Goal: Task Accomplishment & Management: Complete application form

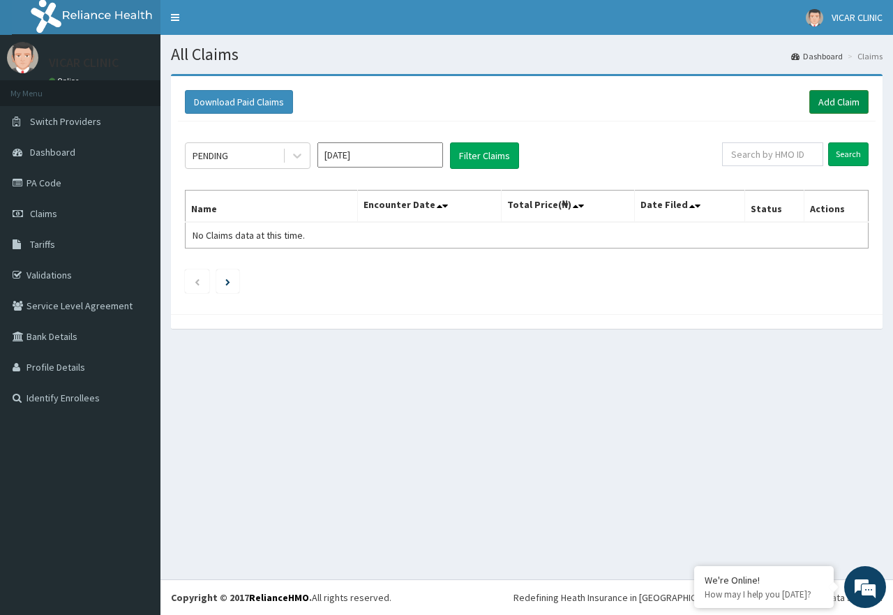
click at [826, 100] on link "Add Claim" at bounding box center [838, 102] width 59 height 24
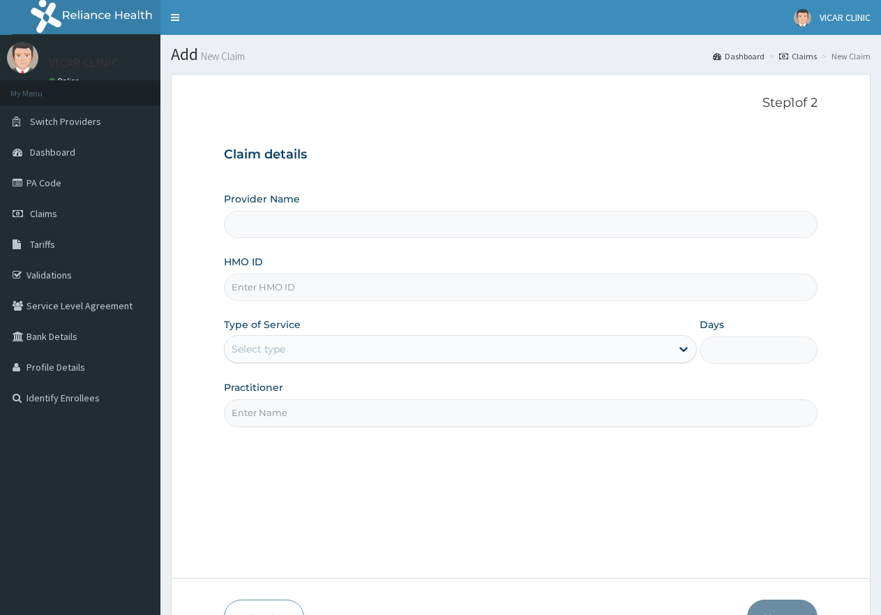
type input "VICAR SPECIALIST HOSPITAL"
click at [270, 288] on input "HMO ID" at bounding box center [521, 287] width 594 height 27
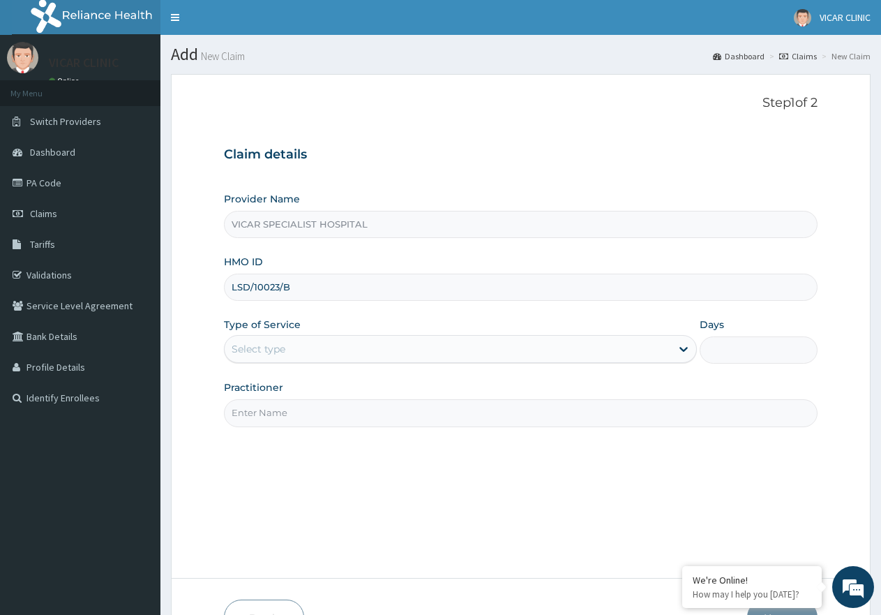
type input "LSD/10023/B"
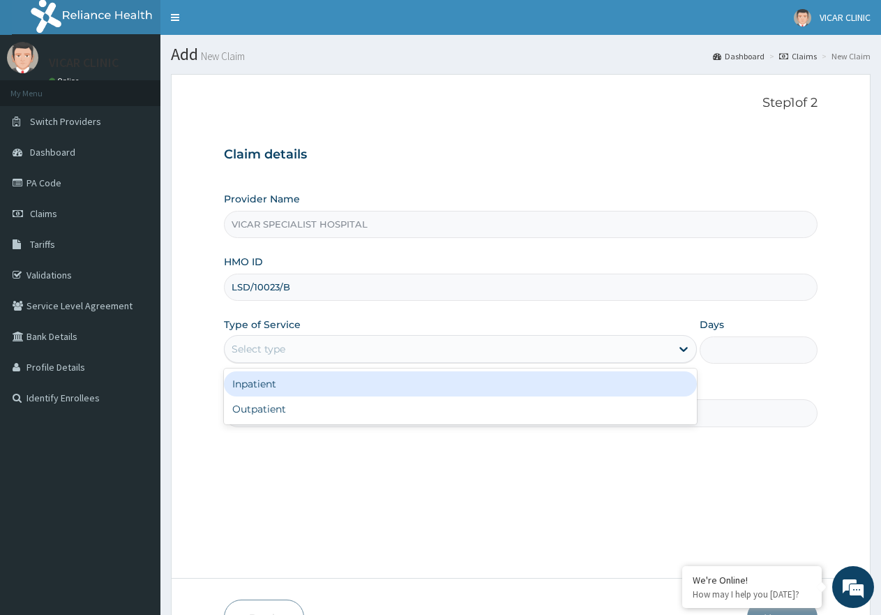
drag, startPoint x: 301, startPoint y: 348, endPoint x: 292, endPoint y: 352, distance: 10.3
click at [300, 348] on div "Select type" at bounding box center [448, 349] width 446 height 22
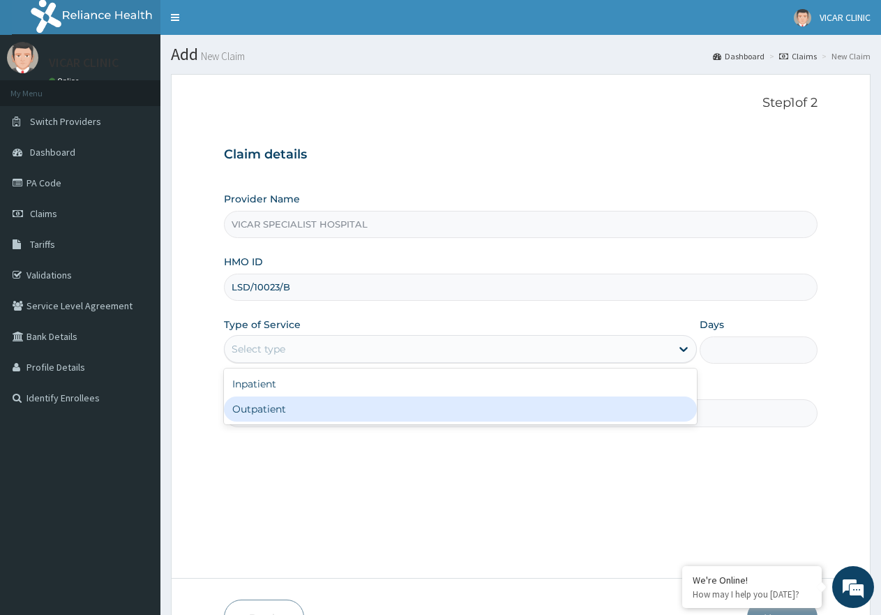
drag, startPoint x: 289, startPoint y: 417, endPoint x: 401, endPoint y: 442, distance: 114.3
click at [334, 424] on div "Inpatient Outpatient" at bounding box center [460, 396] width 472 height 56
click at [461, 414] on div "Outpatient" at bounding box center [460, 408] width 472 height 25
type input "1"
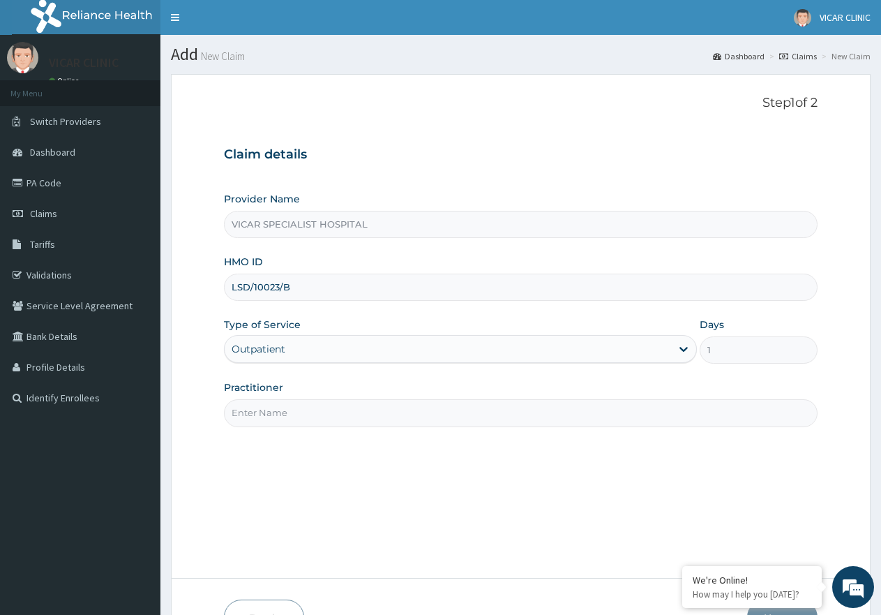
drag, startPoint x: 490, startPoint y: 408, endPoint x: 488, endPoint y: 416, distance: 8.0
click at [488, 416] on input "Practitioner" at bounding box center [521, 412] width 594 height 27
type input "DR [PERSON_NAME]"
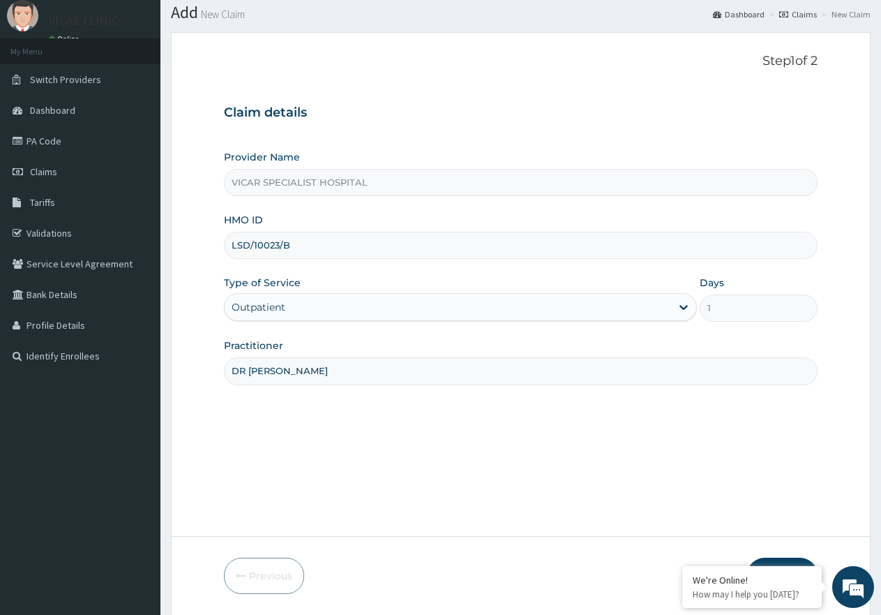
scroll to position [89, 0]
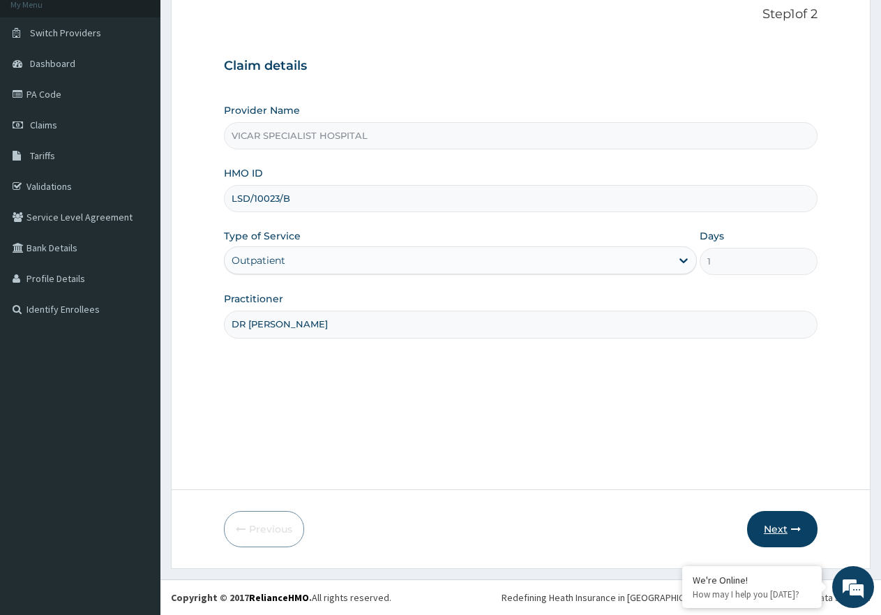
click at [777, 538] on button "Next" at bounding box center [782, 529] width 70 height 36
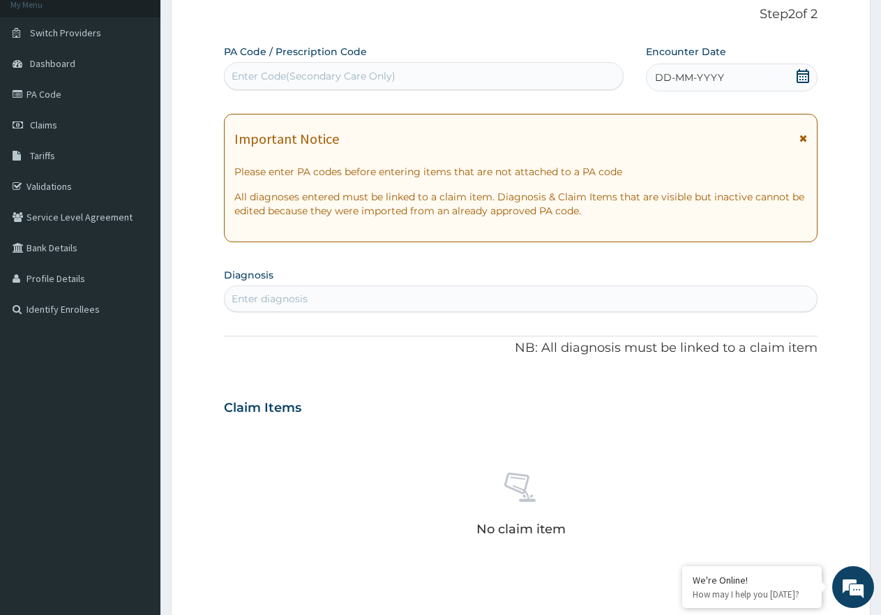
click at [801, 82] on icon at bounding box center [803, 76] width 13 height 14
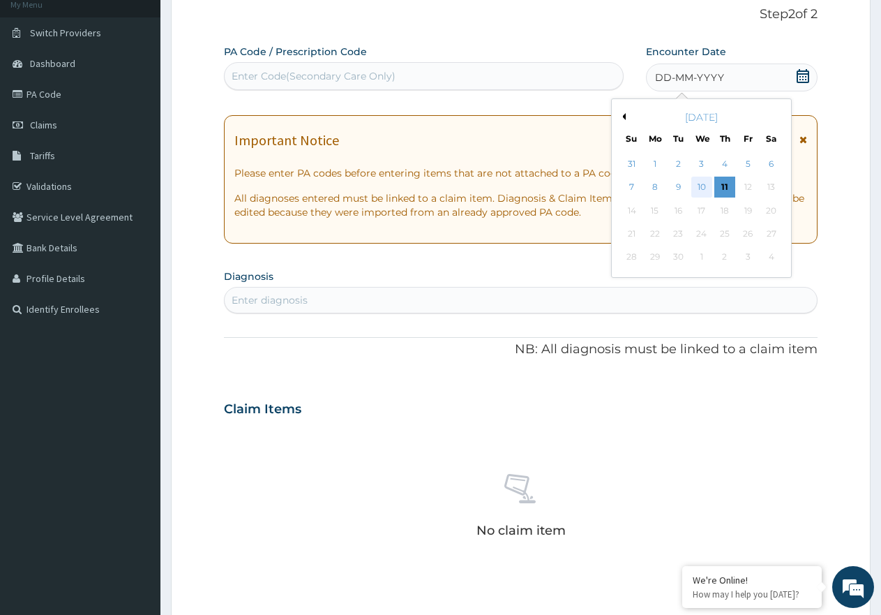
click at [700, 187] on div "10" at bounding box center [702, 187] width 21 height 21
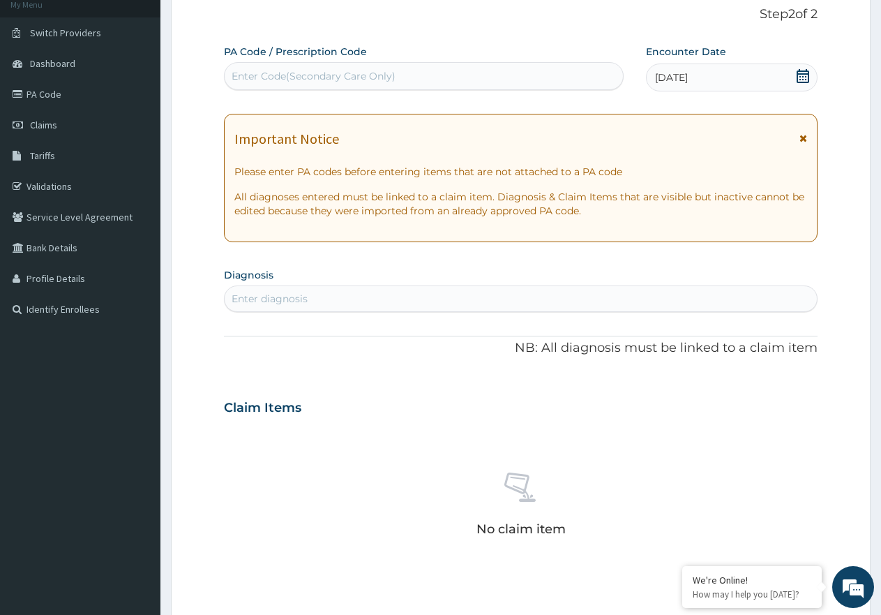
click at [428, 288] on div "Enter diagnosis" at bounding box center [521, 298] width 592 height 22
type input "[MEDICAL_DATA]"
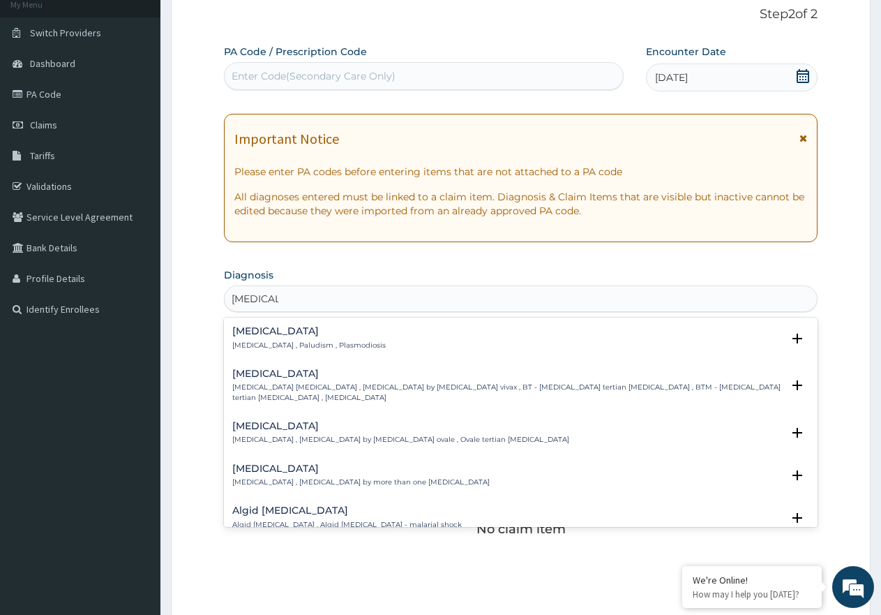
click at [270, 341] on p "[MEDICAL_DATA] , Paludism , Plasmodiosis" at bounding box center [309, 346] width 154 height 10
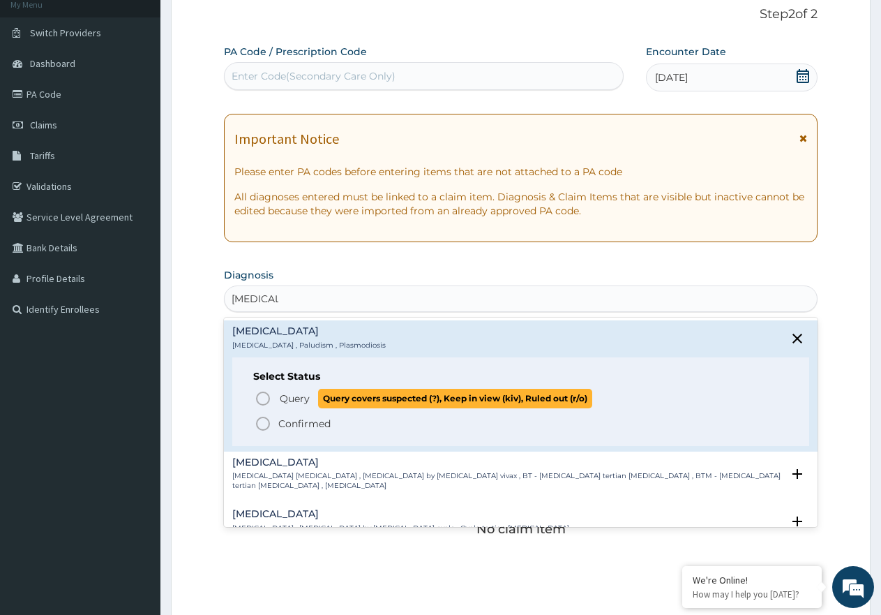
drag, startPoint x: 259, startPoint y: 401, endPoint x: 475, endPoint y: 325, distance: 229.3
click at [260, 401] on icon "status option query" at bounding box center [263, 398] width 17 height 17
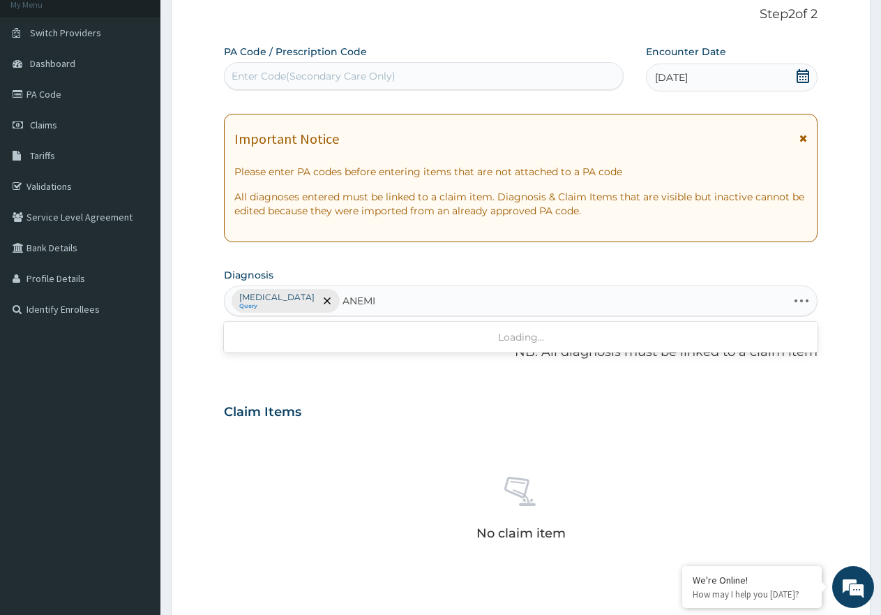
type input "[MEDICAL_DATA]"
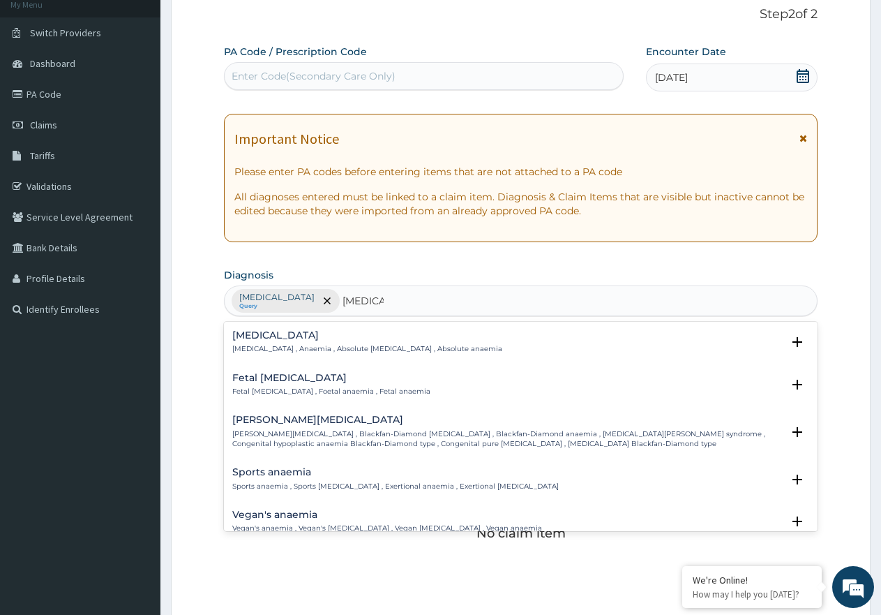
click at [266, 328] on div "[MEDICAL_DATA] [MEDICAL_DATA] , Anaemia , Absolute [MEDICAL_DATA] , Absolute an…" at bounding box center [521, 345] width 594 height 43
click at [255, 346] on p "[MEDICAL_DATA] , Anaemia , Absolute [MEDICAL_DATA] , Absolute anaemia" at bounding box center [367, 349] width 270 height 10
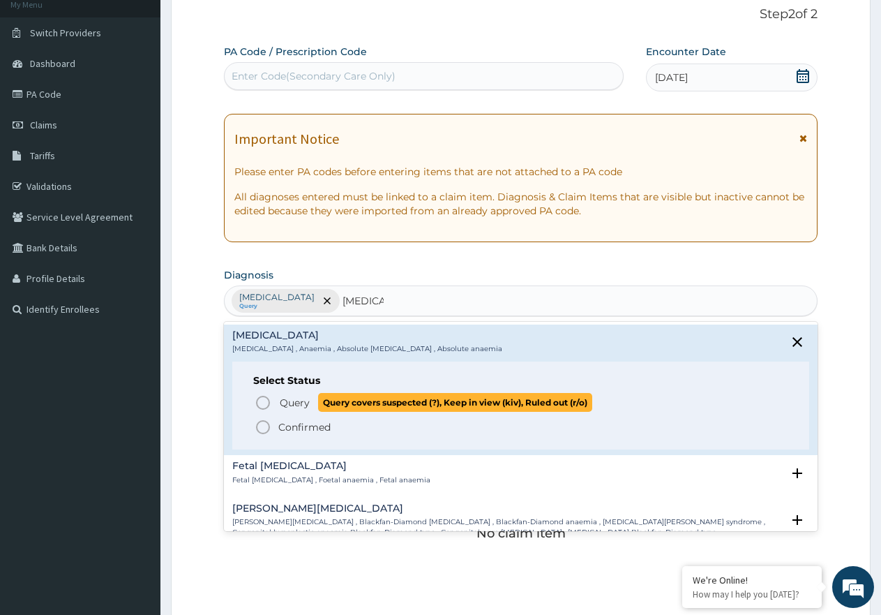
drag, startPoint x: 260, startPoint y: 399, endPoint x: 383, endPoint y: 345, distance: 134.3
click at [262, 396] on icon "status option query" at bounding box center [263, 402] width 17 height 17
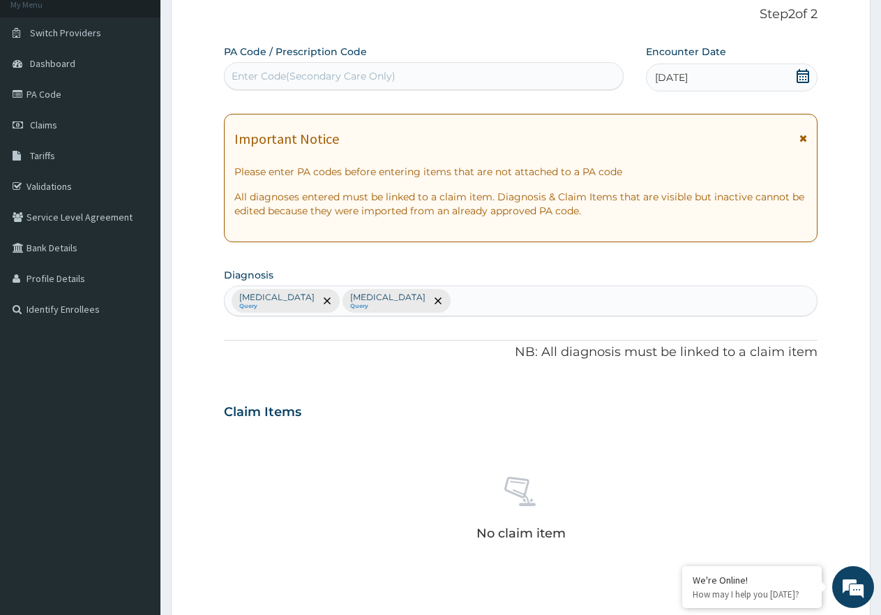
scroll to position [391, 0]
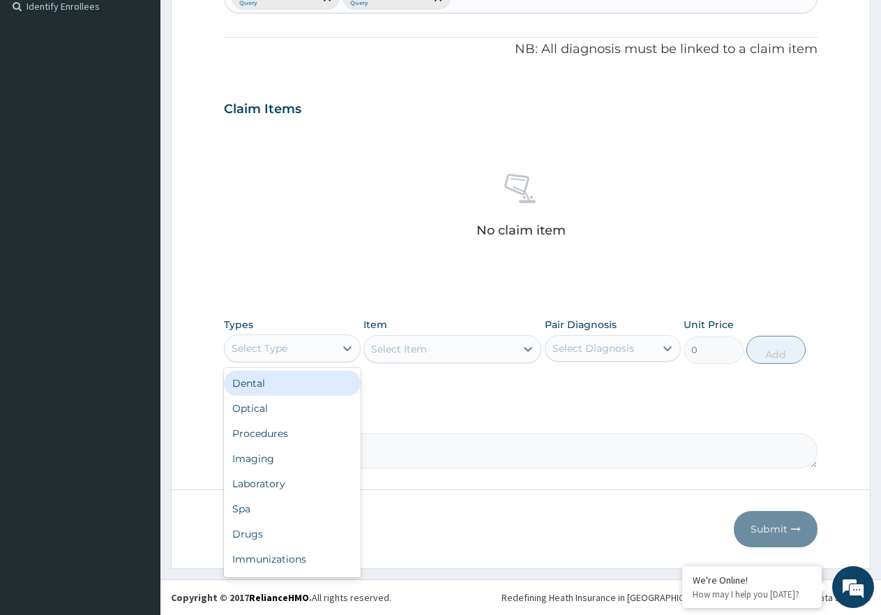
drag, startPoint x: 316, startPoint y: 349, endPoint x: 297, endPoint y: 371, distance: 28.7
click at [315, 348] on div "Select Type" at bounding box center [280, 348] width 110 height 22
drag, startPoint x: 294, startPoint y: 427, endPoint x: 556, endPoint y: 364, distance: 269.1
click at [354, 428] on div "Dental Optical Procedures Imaging Laboratory Spa Drugs Immunizations Others Gym" at bounding box center [292, 472] width 137 height 209
click at [299, 435] on div "Procedures" at bounding box center [292, 433] width 137 height 25
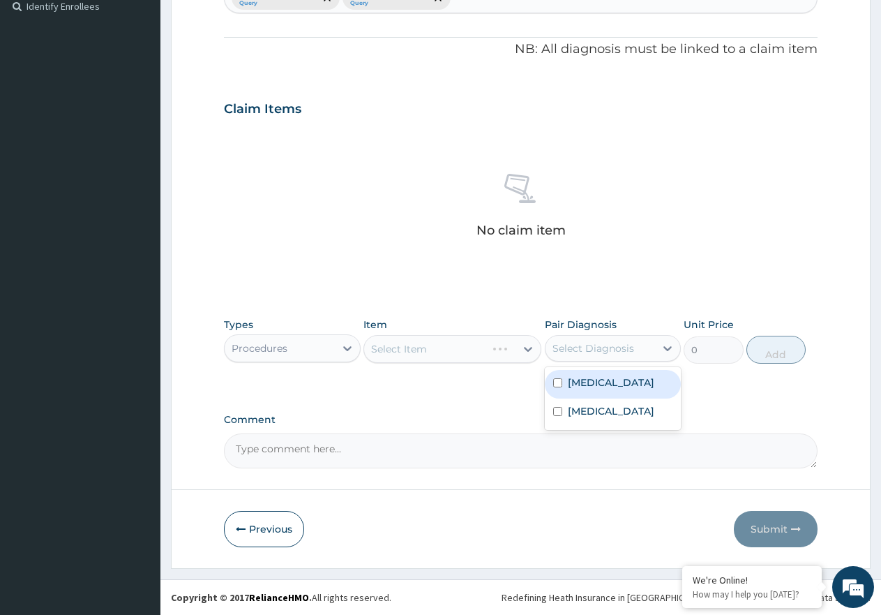
drag, startPoint x: 576, startPoint y: 348, endPoint x: 608, endPoint y: 389, distance: 52.2
click at [576, 348] on div "Select Diagnosis" at bounding box center [594, 348] width 82 height 14
drag, startPoint x: 613, startPoint y: 390, endPoint x: 606, endPoint y: 382, distance: 10.9
click at [607, 388] on div "[MEDICAL_DATA]" at bounding box center [613, 384] width 137 height 29
checkbox input "true"
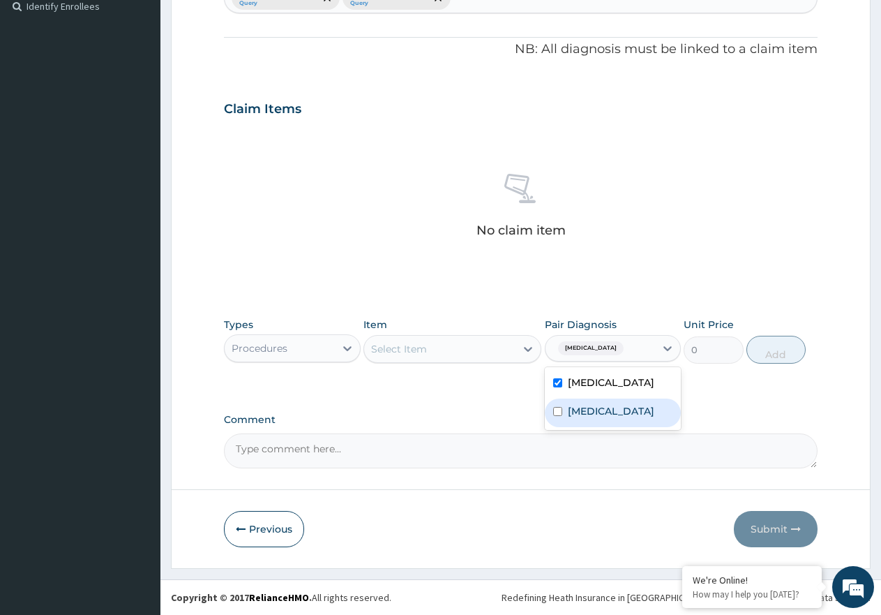
click at [572, 408] on label "[MEDICAL_DATA]" at bounding box center [611, 411] width 87 height 14
checkbox input "true"
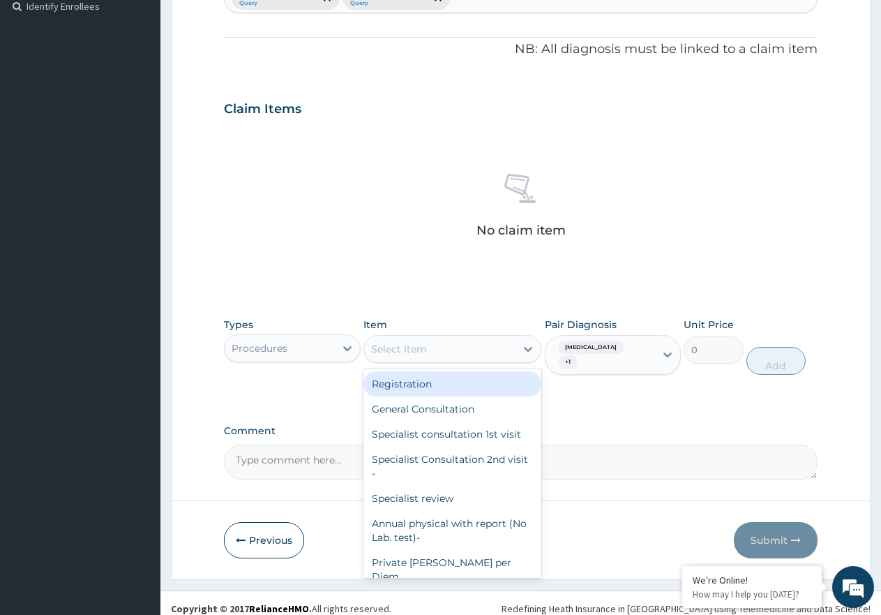
drag, startPoint x: 515, startPoint y: 350, endPoint x: 508, endPoint y: 387, distance: 37.6
click at [514, 352] on div "Select Item" at bounding box center [439, 349] width 151 height 22
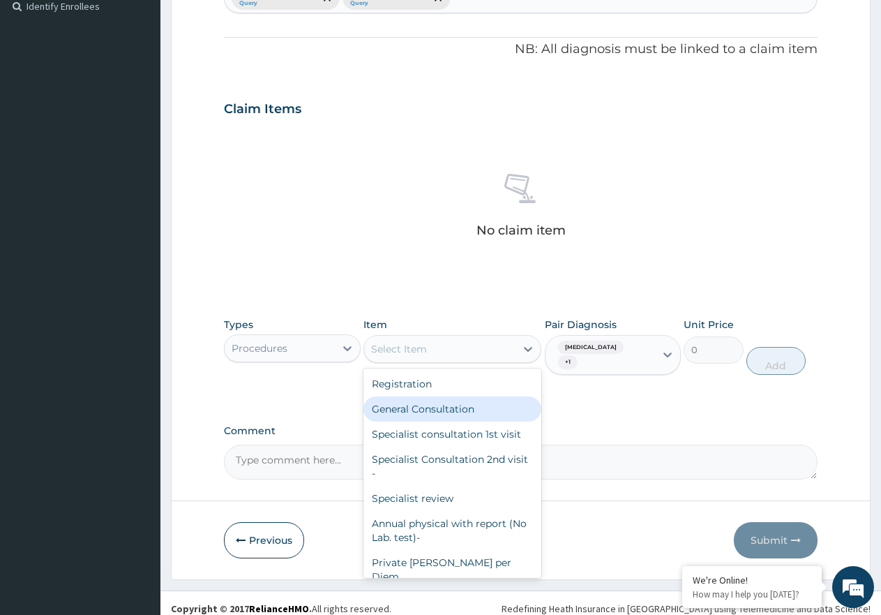
drag, startPoint x: 498, startPoint y: 403, endPoint x: 655, endPoint y: 377, distance: 159.2
click at [511, 403] on div "General Consultation" at bounding box center [453, 408] width 178 height 25
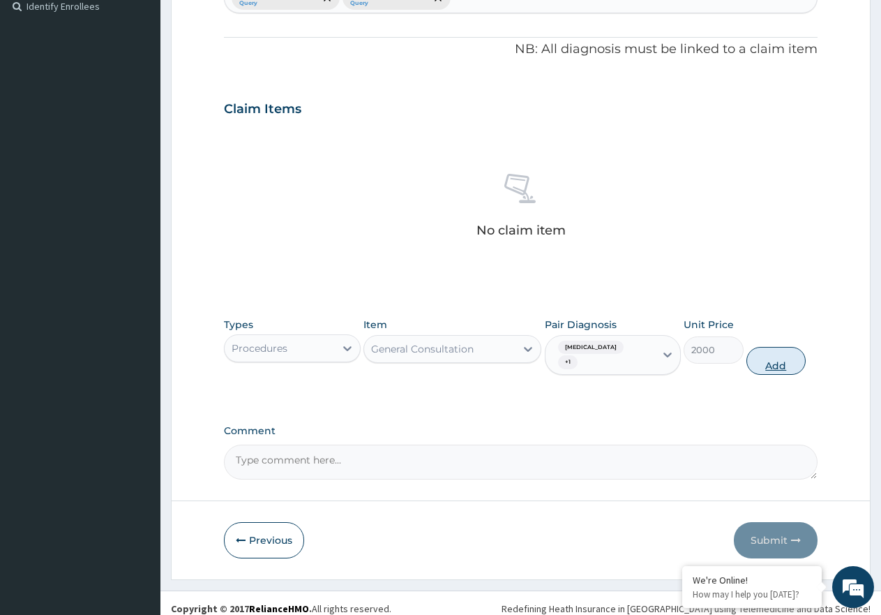
click at [768, 347] on button "Add" at bounding box center [776, 361] width 59 height 28
type input "0"
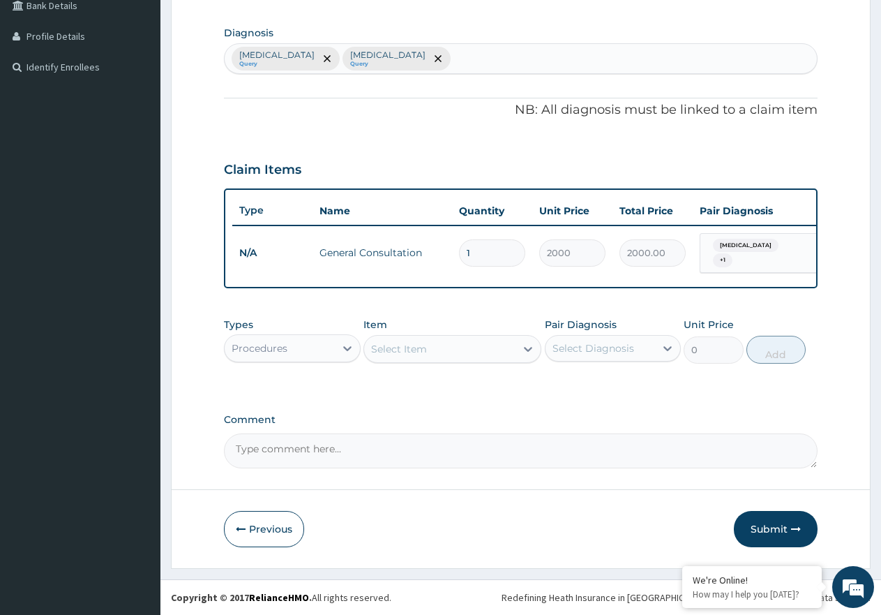
scroll to position [337, 0]
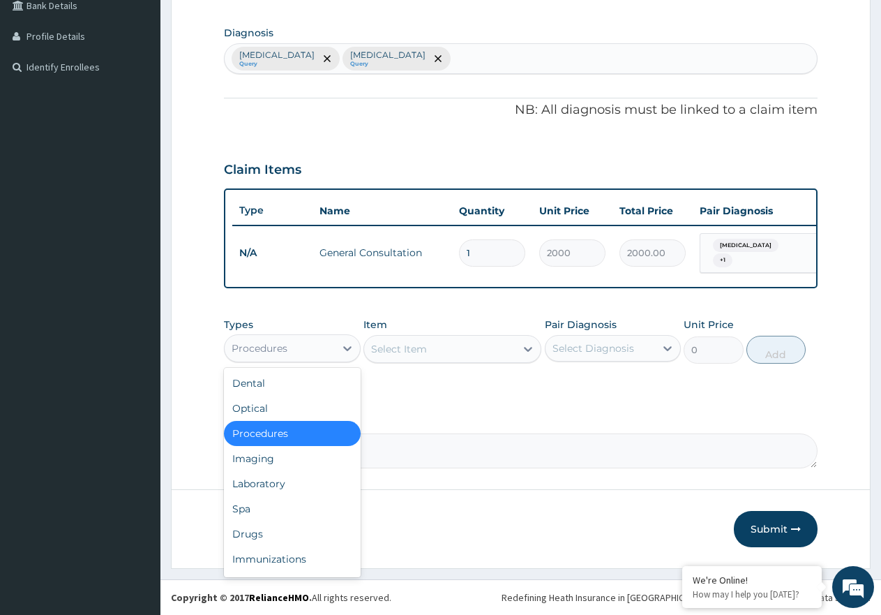
click at [322, 354] on div "Procedures" at bounding box center [280, 348] width 110 height 22
drag, startPoint x: 308, startPoint y: 483, endPoint x: 449, endPoint y: 465, distance: 141.4
click at [320, 484] on div "Laboratory" at bounding box center [292, 483] width 137 height 25
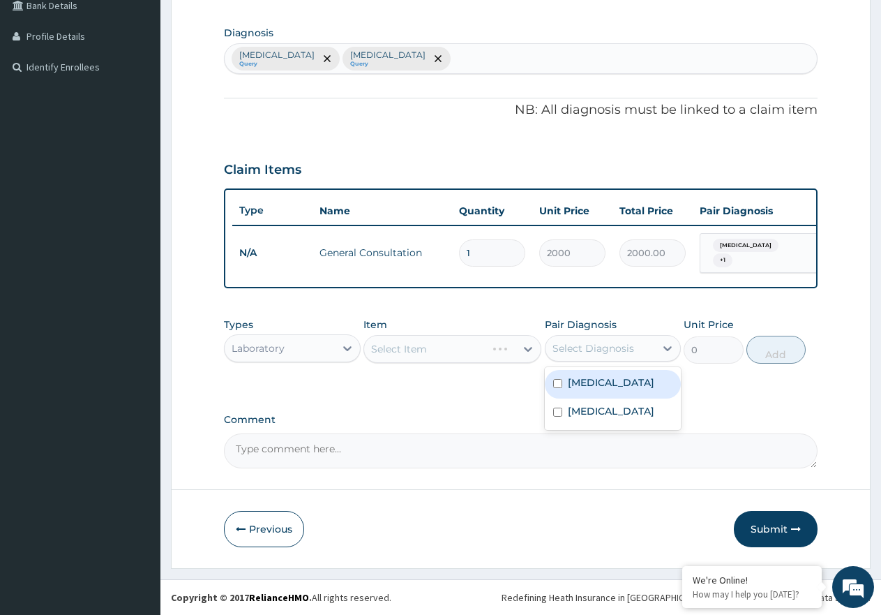
click at [620, 347] on div "Select Diagnosis" at bounding box center [594, 348] width 82 height 14
click at [602, 408] on label "[MEDICAL_DATA]" at bounding box center [611, 411] width 87 height 14
checkbox input "true"
click at [463, 348] on div "Select Item" at bounding box center [439, 349] width 151 height 22
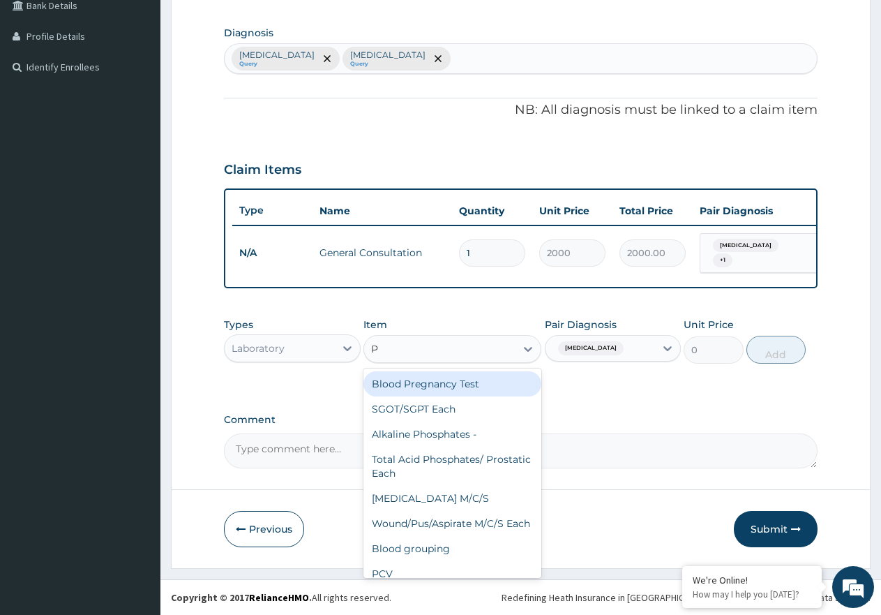
type input "PC"
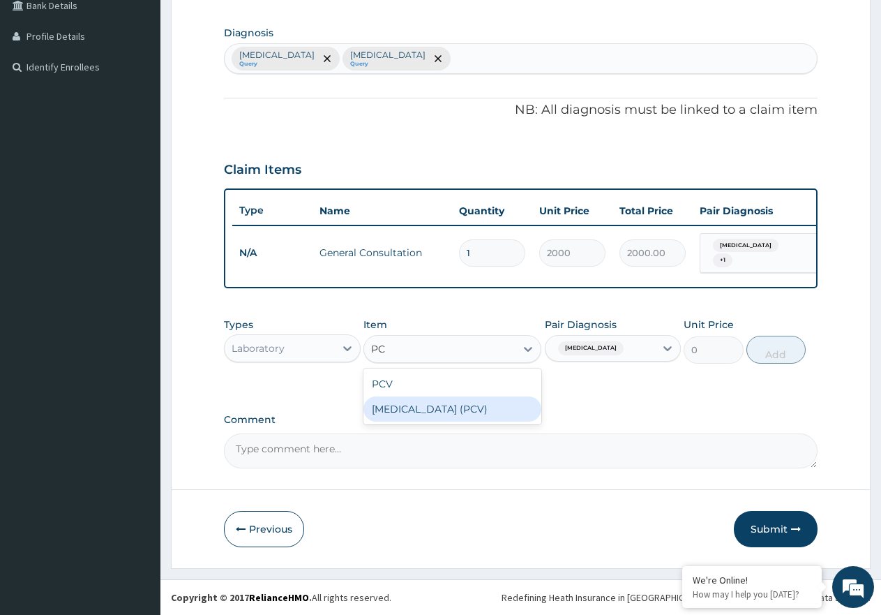
click at [442, 413] on div "[MEDICAL_DATA] (PCV)" at bounding box center [453, 408] width 178 height 25
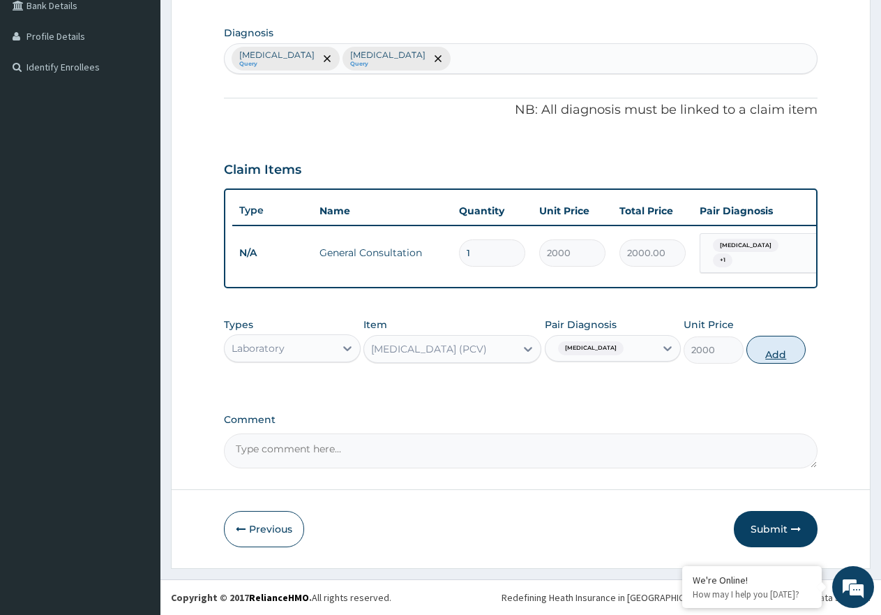
click at [765, 350] on button "Add" at bounding box center [776, 350] width 59 height 28
type input "0"
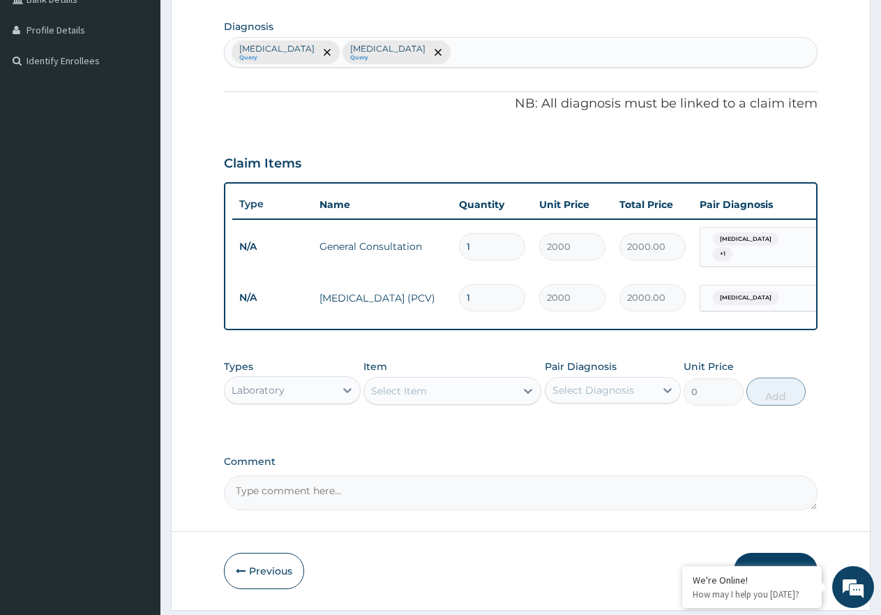
click at [504, 396] on div "Select Item" at bounding box center [439, 391] width 151 height 22
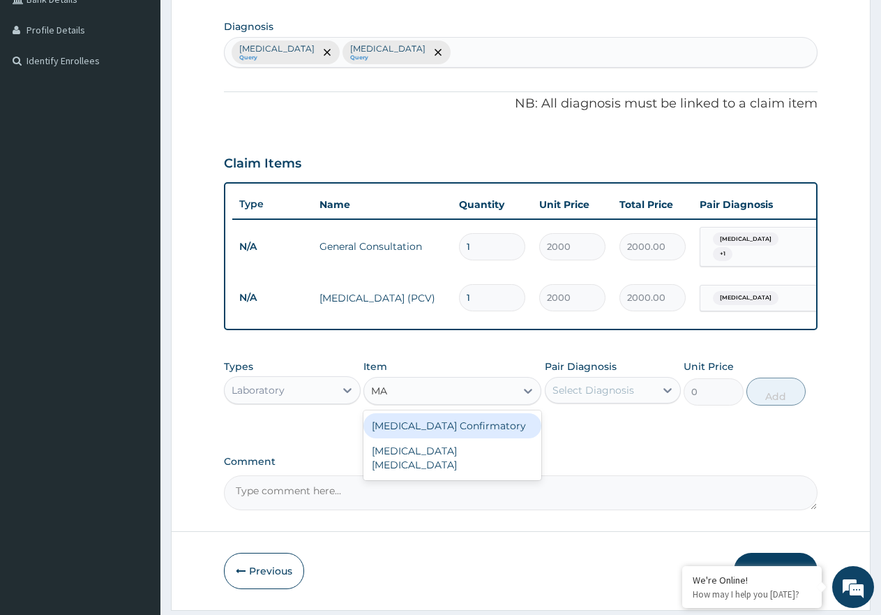
type input "MAL"
click at [509, 434] on div "[MEDICAL_DATA] [MEDICAL_DATA]" at bounding box center [453, 432] width 178 height 39
type input "2000"
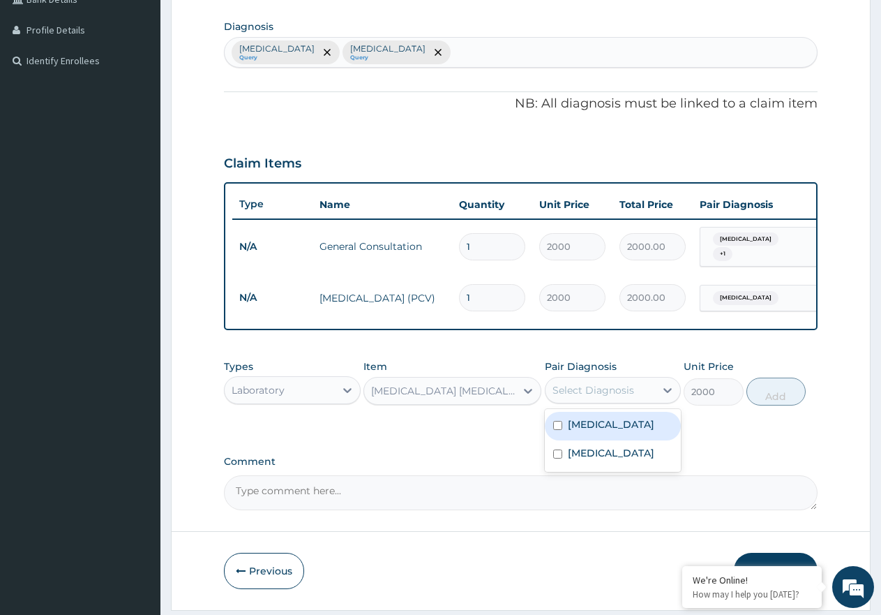
drag, startPoint x: 638, startPoint y: 389, endPoint x: 639, endPoint y: 421, distance: 31.4
click at [638, 390] on div "Select Diagnosis" at bounding box center [601, 390] width 110 height 22
drag, startPoint x: 626, startPoint y: 433, endPoint x: 735, endPoint y: 410, distance: 111.9
click at [634, 433] on div "[MEDICAL_DATA]" at bounding box center [613, 426] width 137 height 29
checkbox input "true"
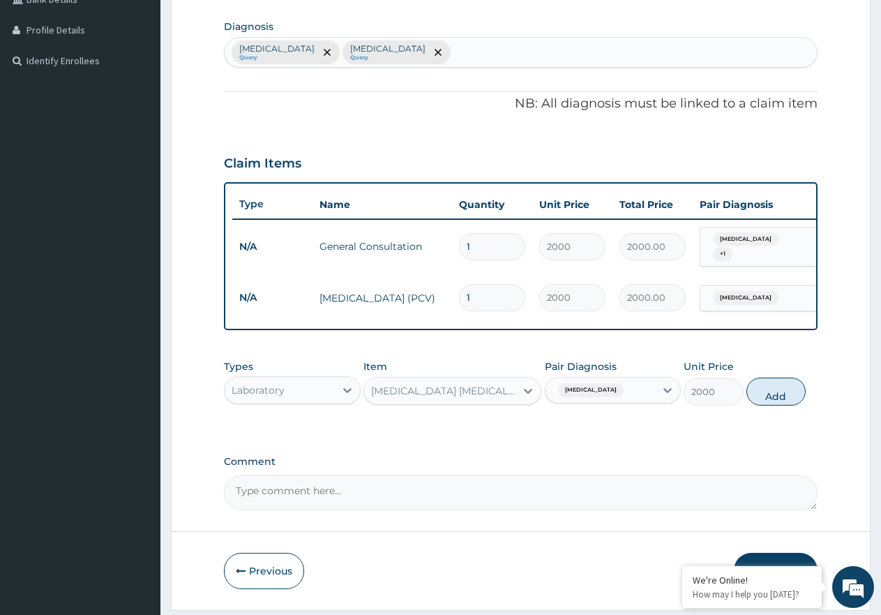
drag, startPoint x: 780, startPoint y: 393, endPoint x: 426, endPoint y: 413, distance: 355.1
click at [772, 398] on button "Add" at bounding box center [776, 392] width 59 height 28
type input "0"
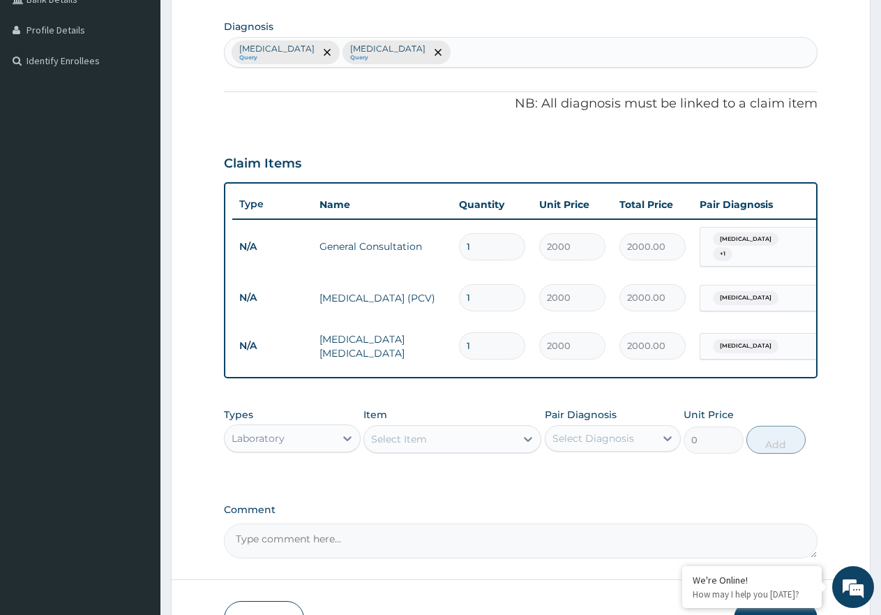
click at [306, 452] on div "Laboratory" at bounding box center [292, 438] width 137 height 28
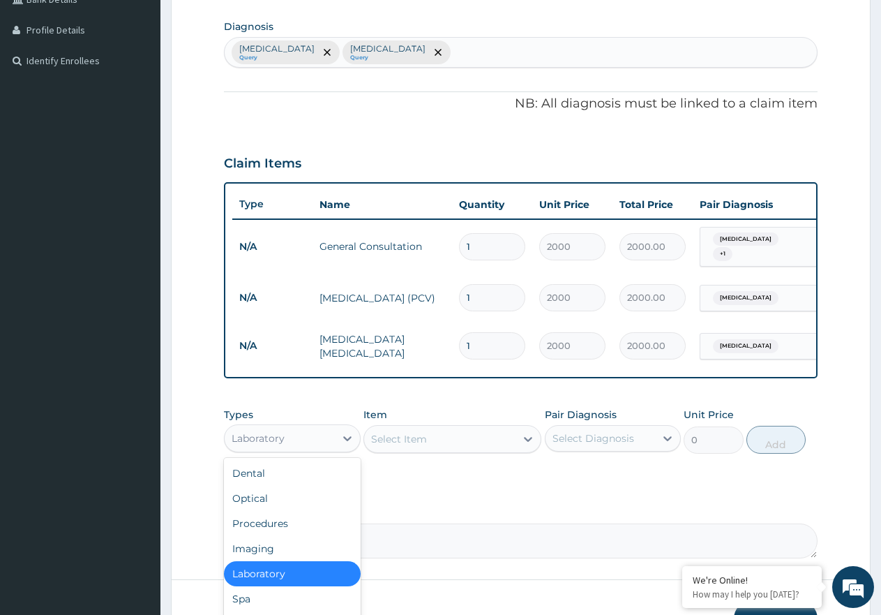
scroll to position [47, 0]
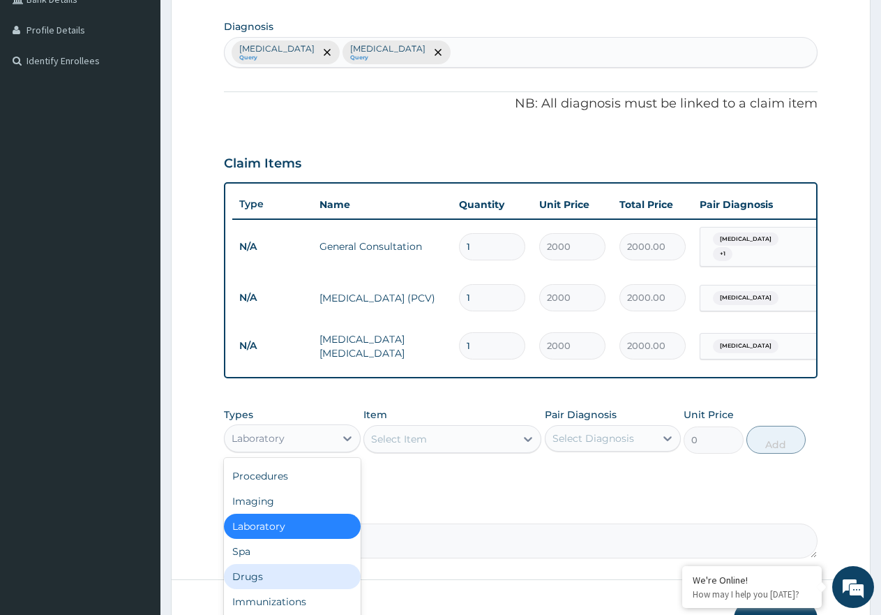
click at [262, 579] on div "Drugs" at bounding box center [292, 576] width 137 height 25
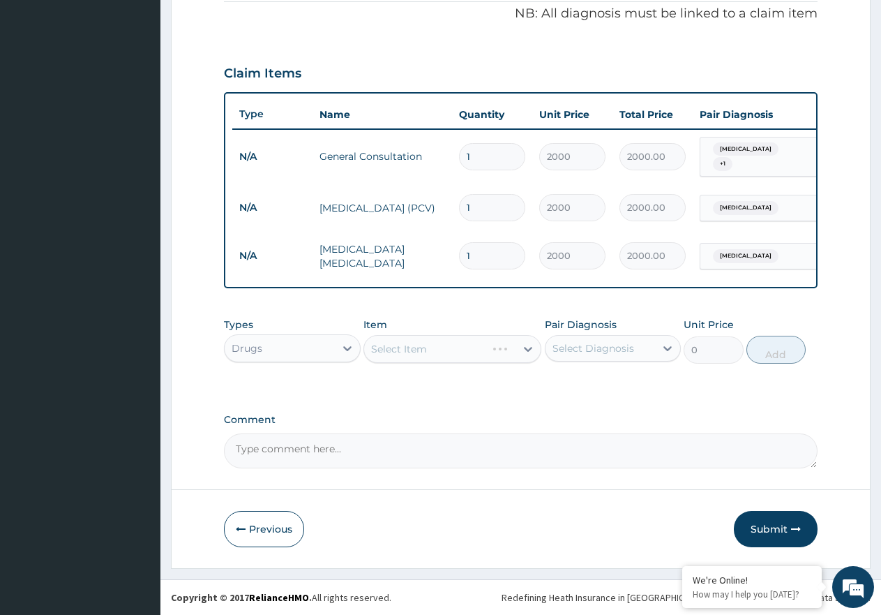
scroll to position [433, 0]
click at [493, 343] on div "Select Item" at bounding box center [439, 349] width 151 height 22
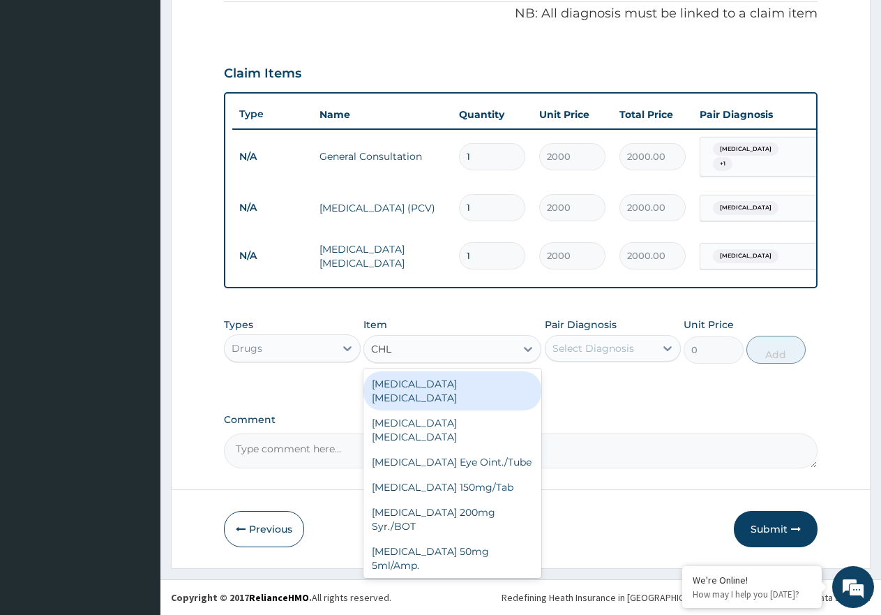
type input "CHLO"
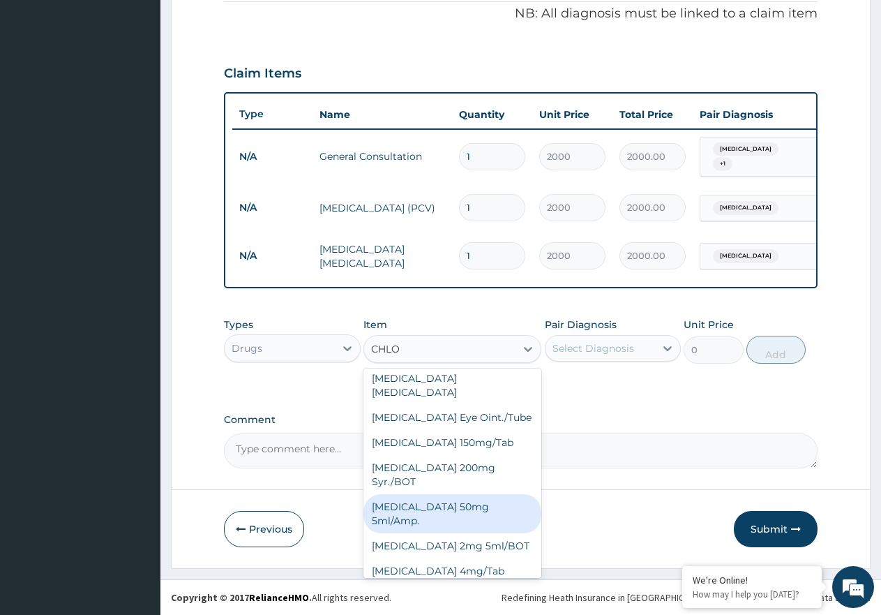
scroll to position [70, 0]
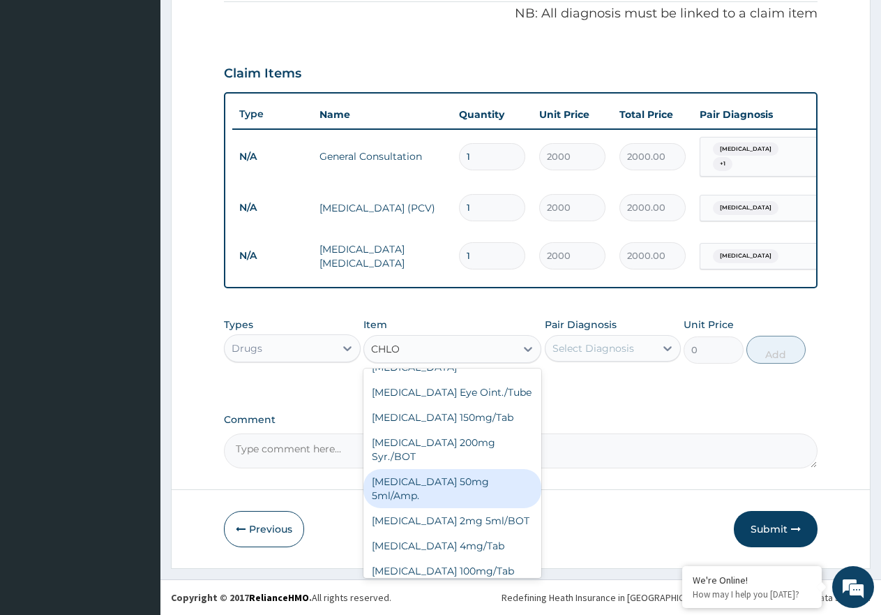
drag, startPoint x: 500, startPoint y: 458, endPoint x: 619, endPoint y: 373, distance: 146.6
click at [502, 469] on div "[MEDICAL_DATA] 50mg 5ml/Amp." at bounding box center [453, 488] width 178 height 39
type input "450"
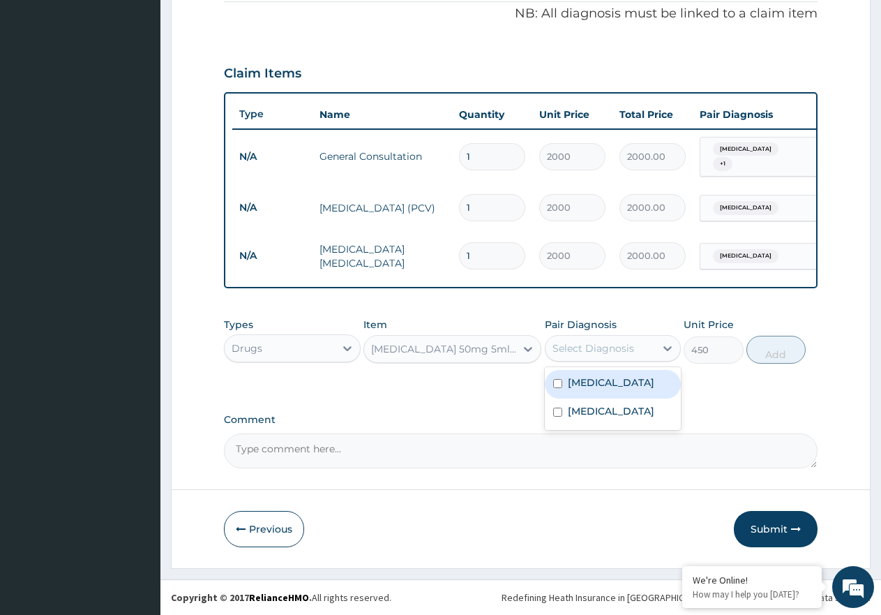
click at [629, 343] on div "Select Diagnosis" at bounding box center [594, 348] width 82 height 14
click at [643, 387] on div "[MEDICAL_DATA]" at bounding box center [613, 384] width 137 height 29
checkbox input "true"
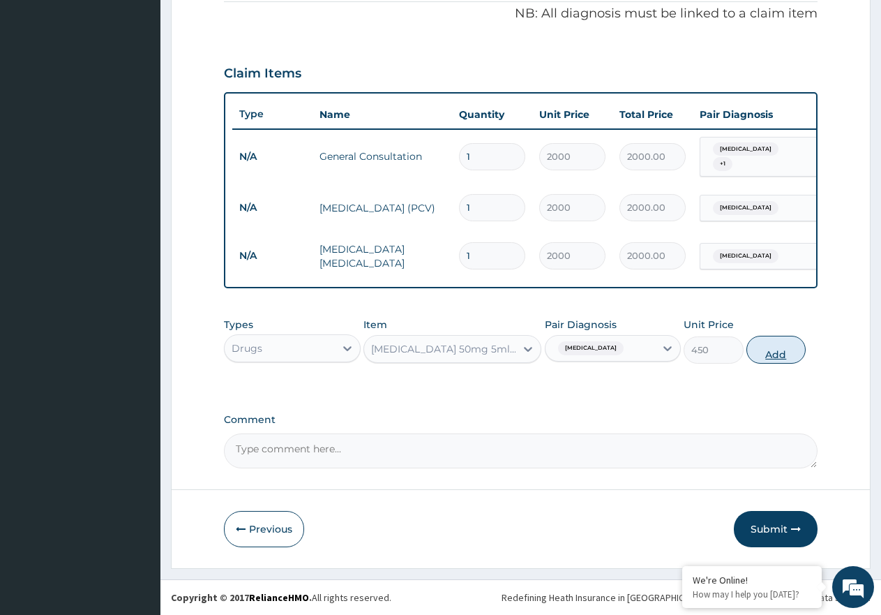
click at [763, 350] on button "Add" at bounding box center [776, 350] width 59 height 28
type input "0"
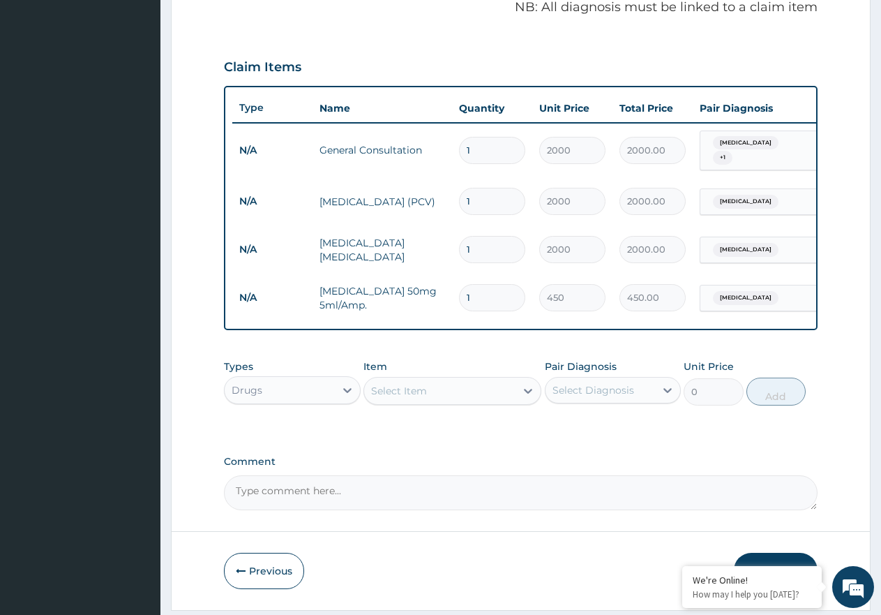
type input "0.00"
type input "2"
type input "900.00"
type input "2"
click at [488, 405] on div "Item Select Item" at bounding box center [453, 382] width 178 height 46
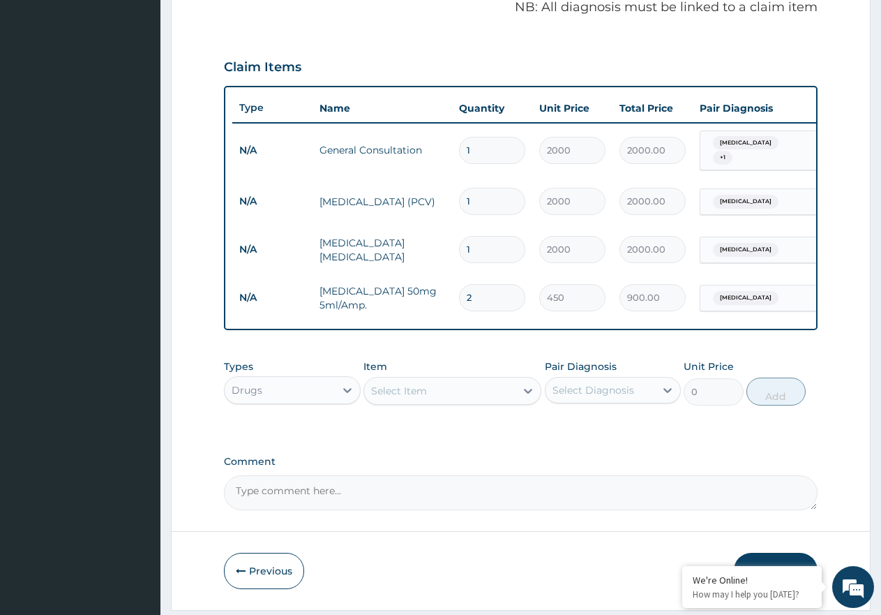
click at [492, 398] on div "Select Item" at bounding box center [439, 391] width 151 height 22
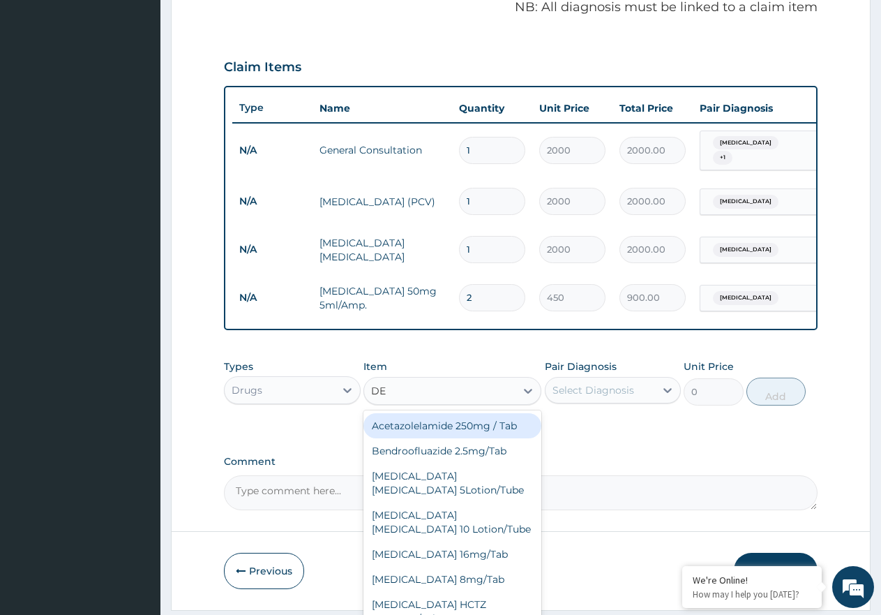
type input "DEX"
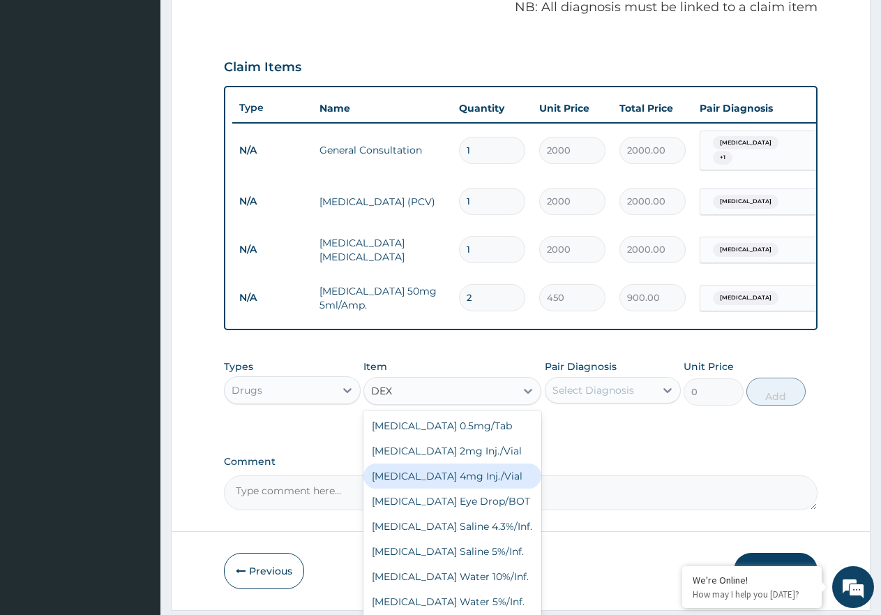
click at [504, 480] on div "[MEDICAL_DATA] 4mg Inj./Vial" at bounding box center [453, 475] width 178 height 25
type input "400"
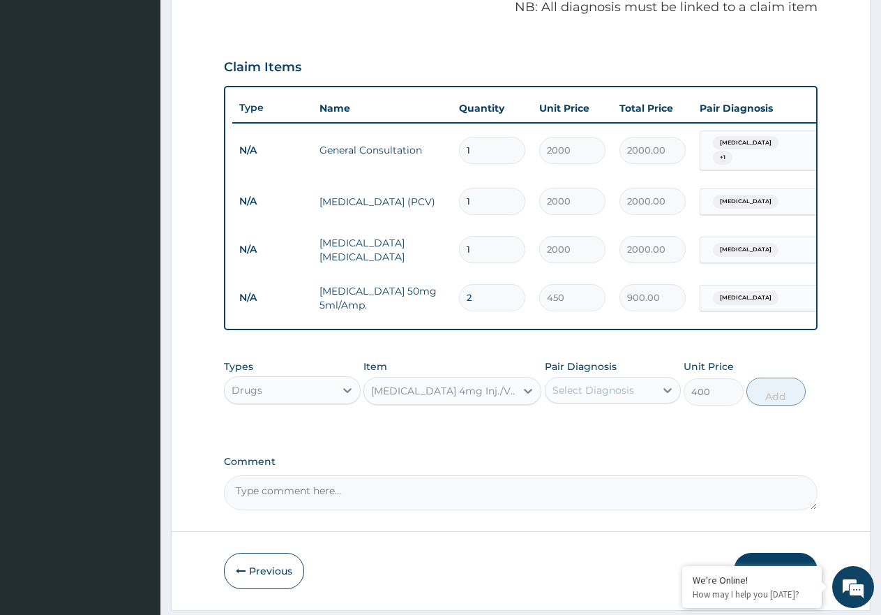
click at [638, 390] on div "Select Diagnosis" at bounding box center [601, 390] width 110 height 22
drag, startPoint x: 630, startPoint y: 435, endPoint x: 720, endPoint y: 426, distance: 90.5
click at [638, 436] on div "[MEDICAL_DATA]" at bounding box center [613, 426] width 137 height 29
checkbox input "true"
click at [778, 397] on button "Add" at bounding box center [776, 392] width 59 height 28
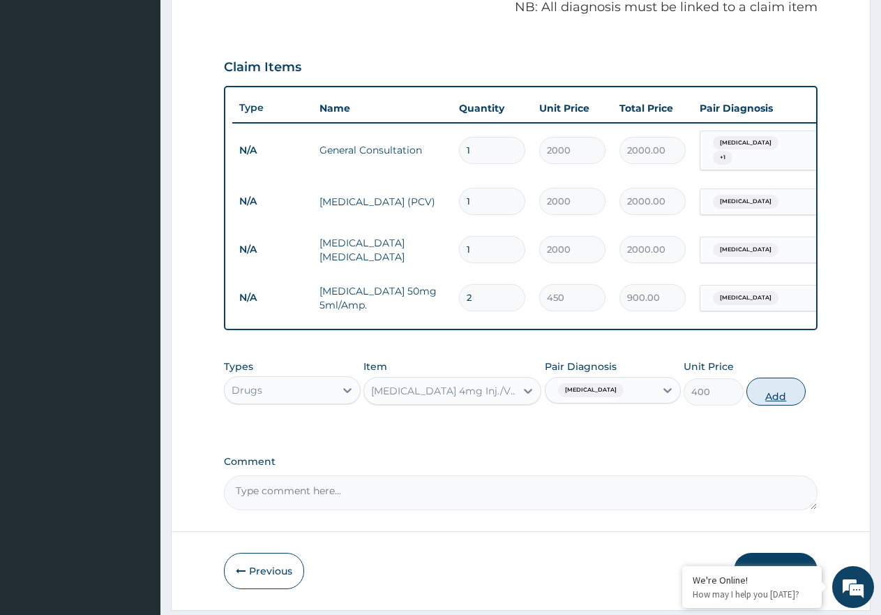
type input "0"
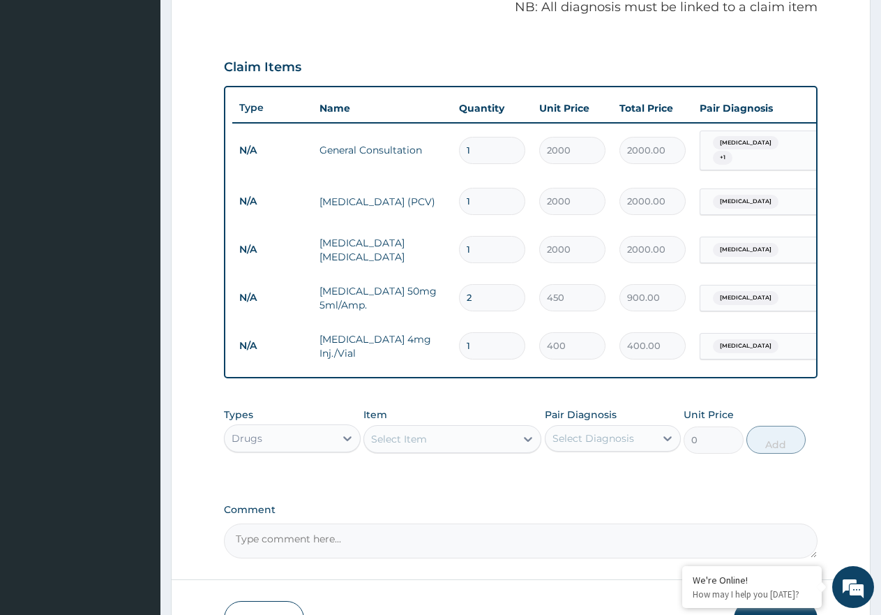
type input "0.00"
type input "2"
type input "800.00"
type input "2"
click at [493, 450] on div "Select Item" at bounding box center [439, 439] width 151 height 22
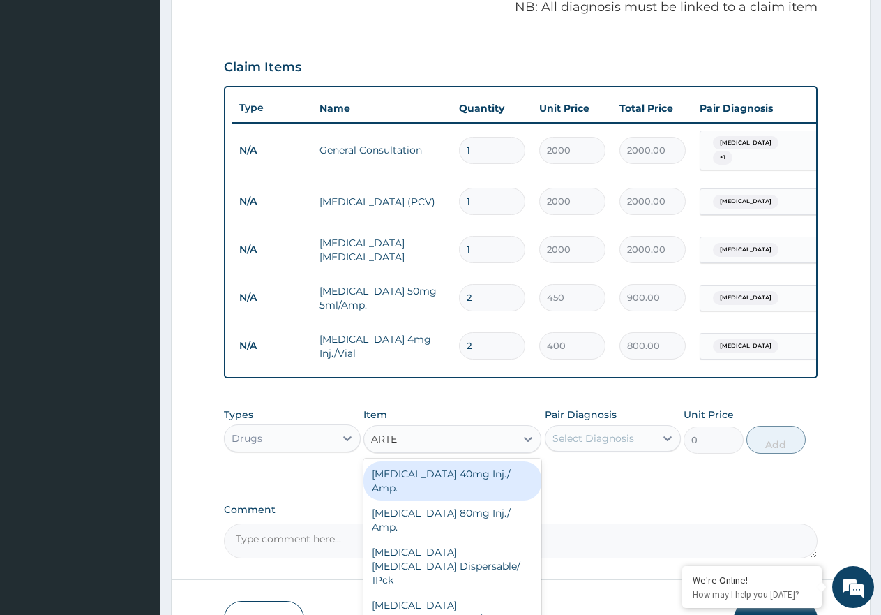
type input "[PERSON_NAME]"
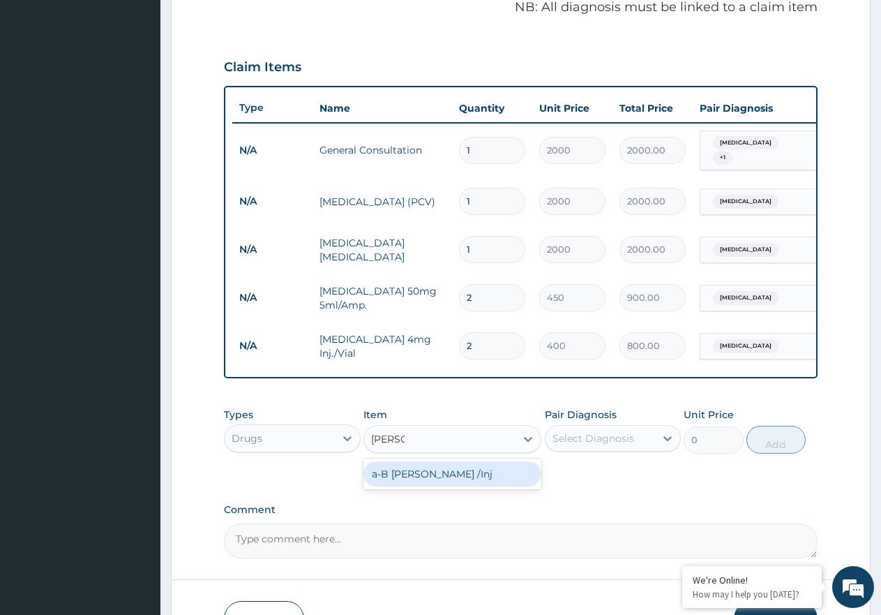
click at [492, 486] on div "a-B [PERSON_NAME] /Inj" at bounding box center [453, 473] width 178 height 25
type input "1200"
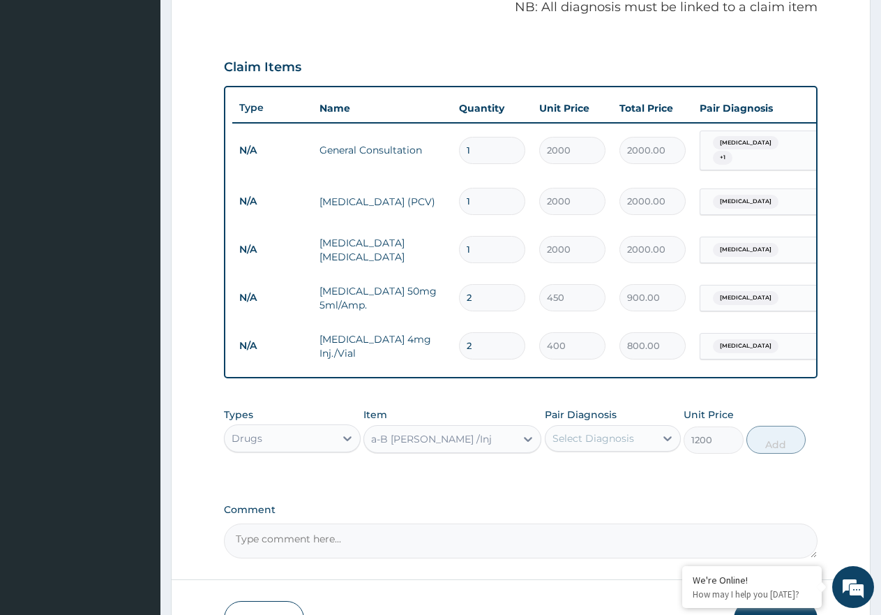
click at [642, 441] on div "Select Diagnosis" at bounding box center [601, 438] width 110 height 22
click at [631, 471] on div "[MEDICAL_DATA]" at bounding box center [613, 474] width 137 height 29
checkbox input "true"
click at [798, 442] on button "Add" at bounding box center [776, 440] width 59 height 28
type input "0"
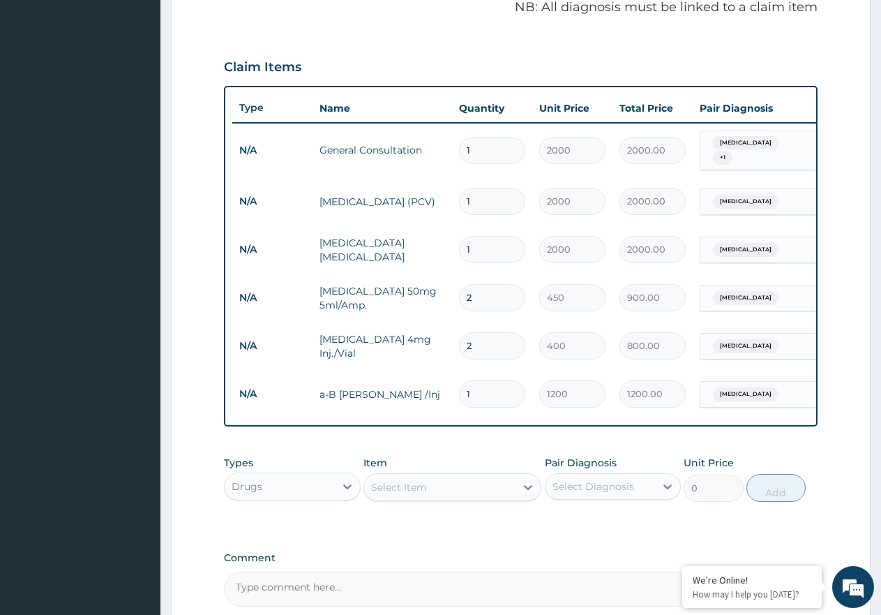
type input "0.00"
type input "3"
type input "3600.00"
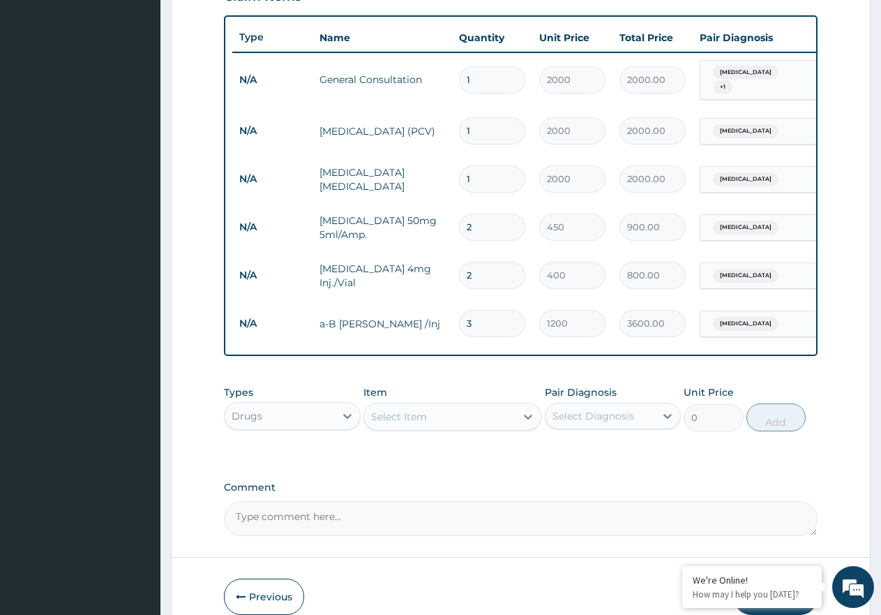
scroll to position [573, 0]
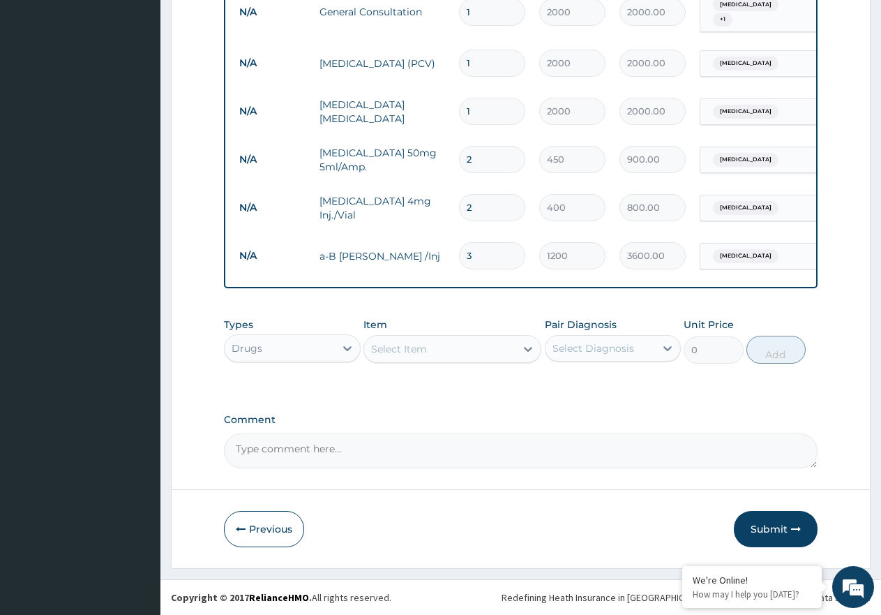
type input "3"
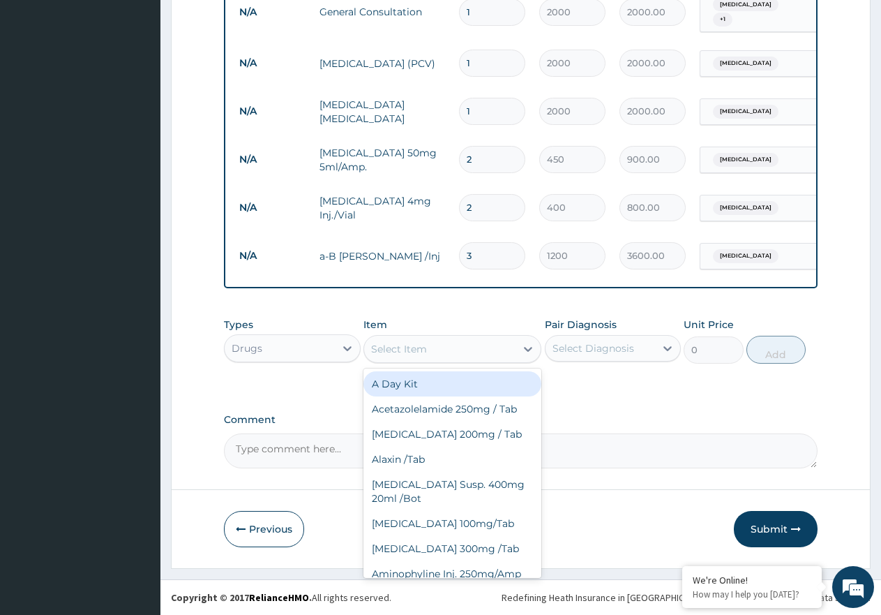
click at [454, 339] on div "Select Item" at bounding box center [453, 349] width 178 height 28
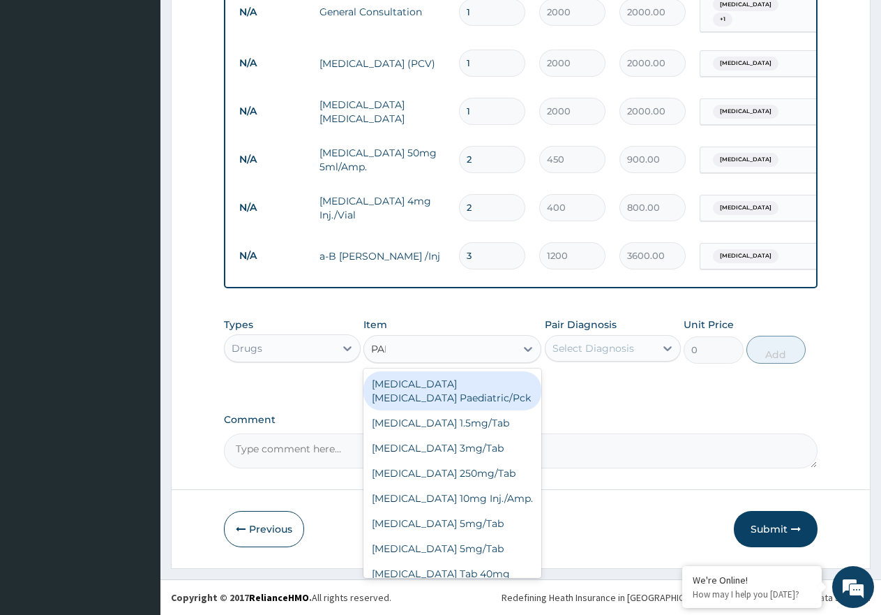
type input "PARA"
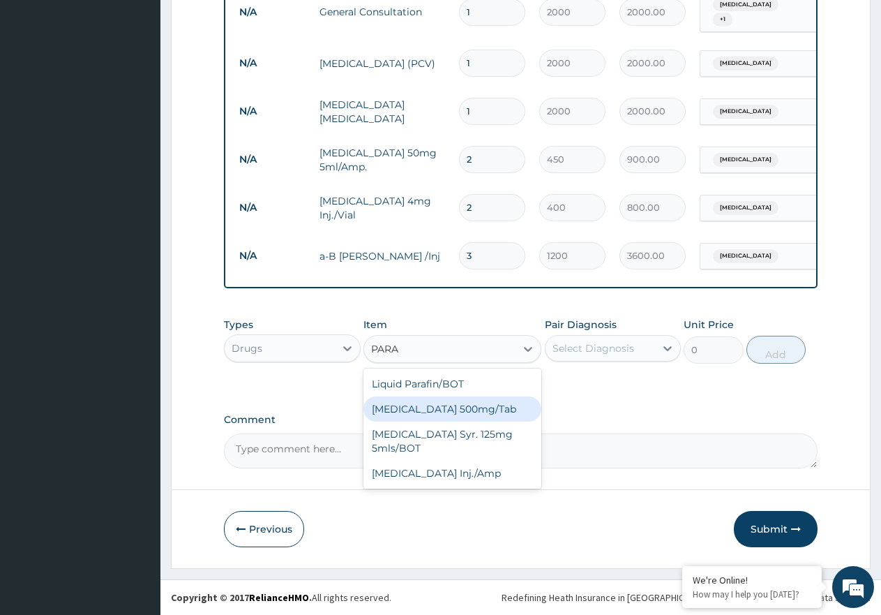
click at [432, 417] on div "[MEDICAL_DATA] 500mg/Tab" at bounding box center [453, 408] width 178 height 25
type input "9"
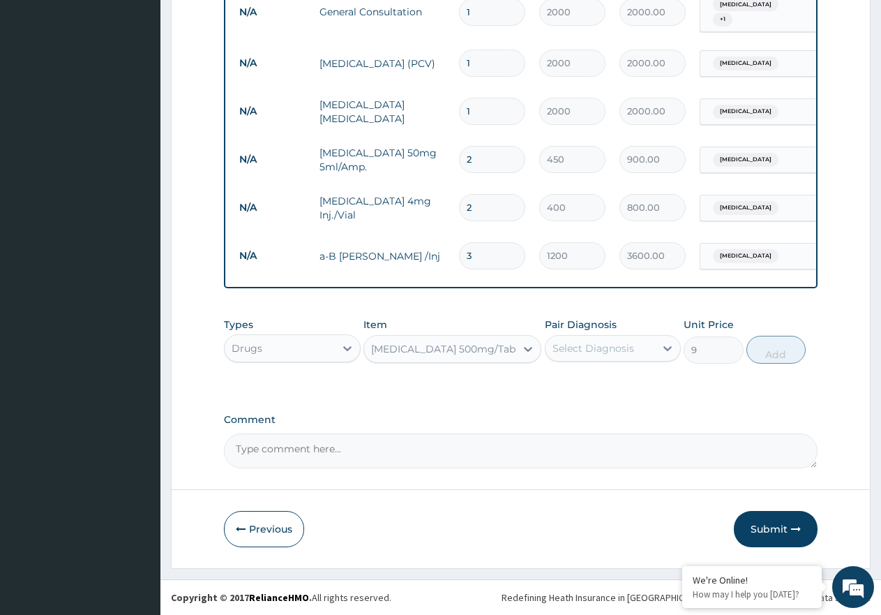
click at [611, 321] on div "Types Drugs Item [MEDICAL_DATA] 500mg/Tab Pair Diagnosis Select Diagnosis Unit …" at bounding box center [521, 341] width 594 height 60
drag, startPoint x: 620, startPoint y: 348, endPoint x: 621, endPoint y: 365, distance: 16.8
click at [620, 351] on div "Select Diagnosis" at bounding box center [594, 348] width 82 height 14
drag, startPoint x: 626, startPoint y: 392, endPoint x: 616, endPoint y: 417, distance: 27.0
click at [624, 398] on div "[MEDICAL_DATA]" at bounding box center [613, 384] width 137 height 29
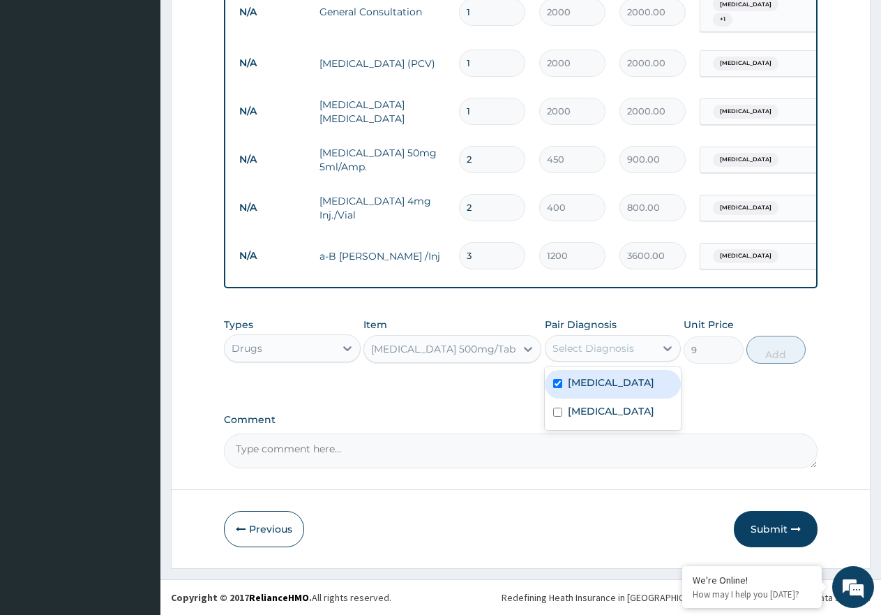
checkbox input "true"
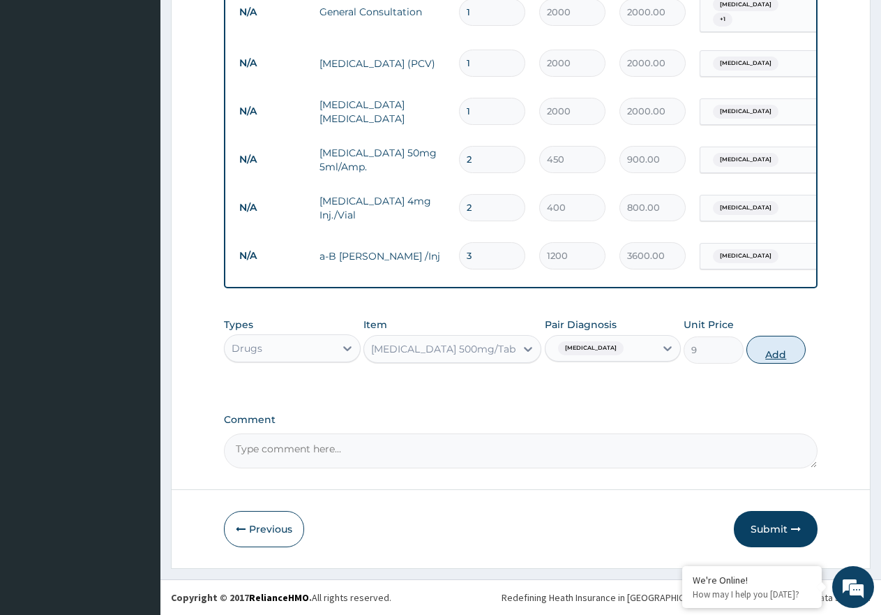
click at [782, 364] on button "Add" at bounding box center [776, 350] width 59 height 28
type input "0"
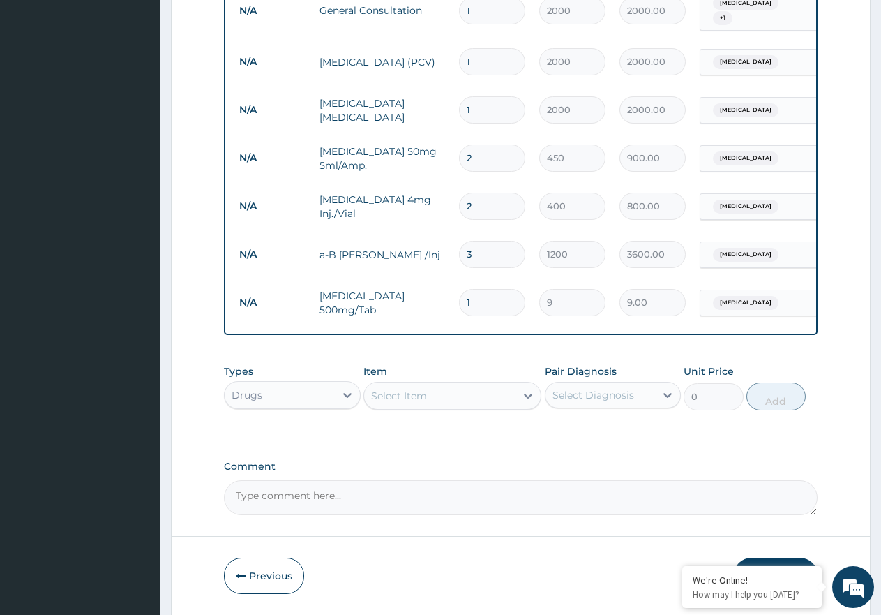
type input "18"
type input "162.00"
type input "18"
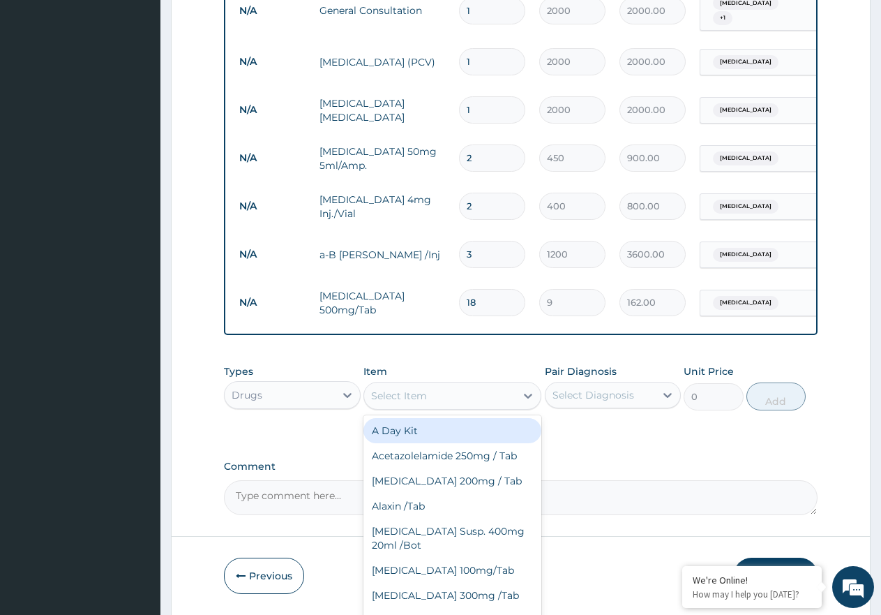
click at [455, 402] on div "Select Item" at bounding box center [439, 395] width 151 height 22
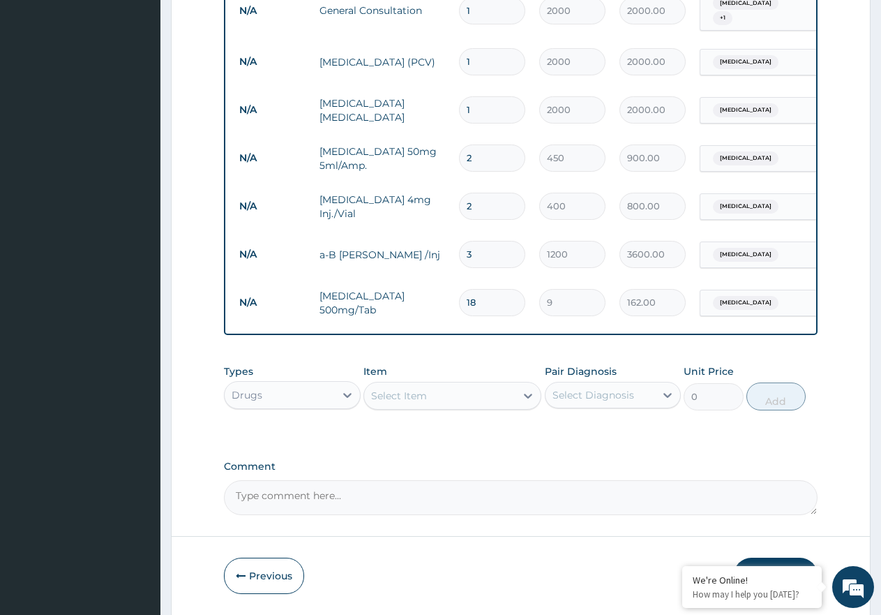
click at [652, 465] on div "PA Code / Prescription Code Enter Code(Secondary Care Only) Encounter Date [DAT…" at bounding box center [521, 37] width 594 height 955
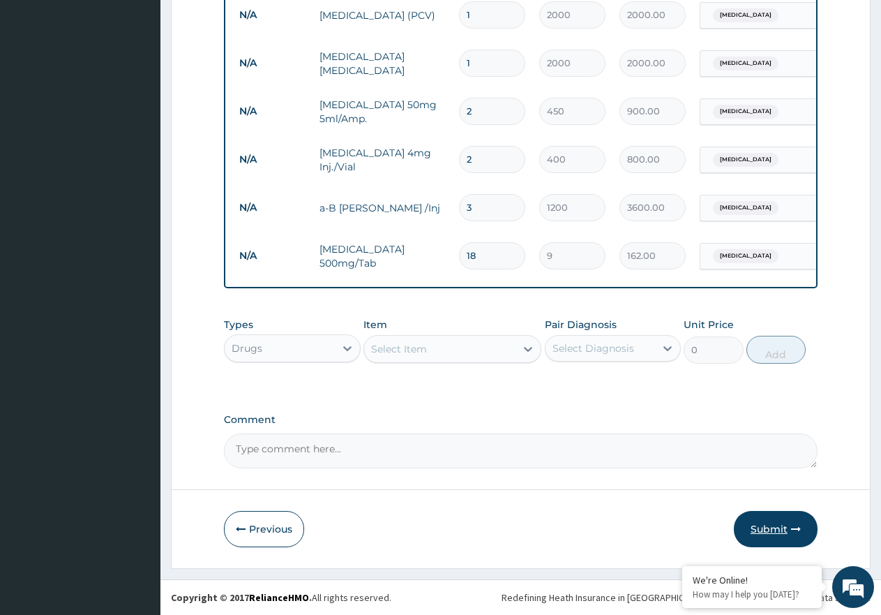
click at [766, 539] on button "Submit" at bounding box center [776, 529] width 84 height 36
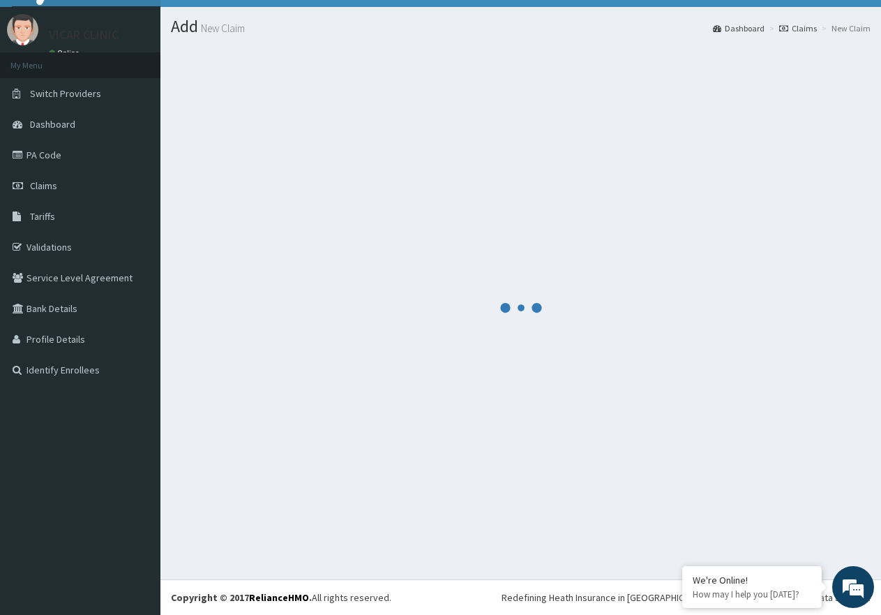
scroll to position [28, 0]
